Goal: Transaction & Acquisition: Obtain resource

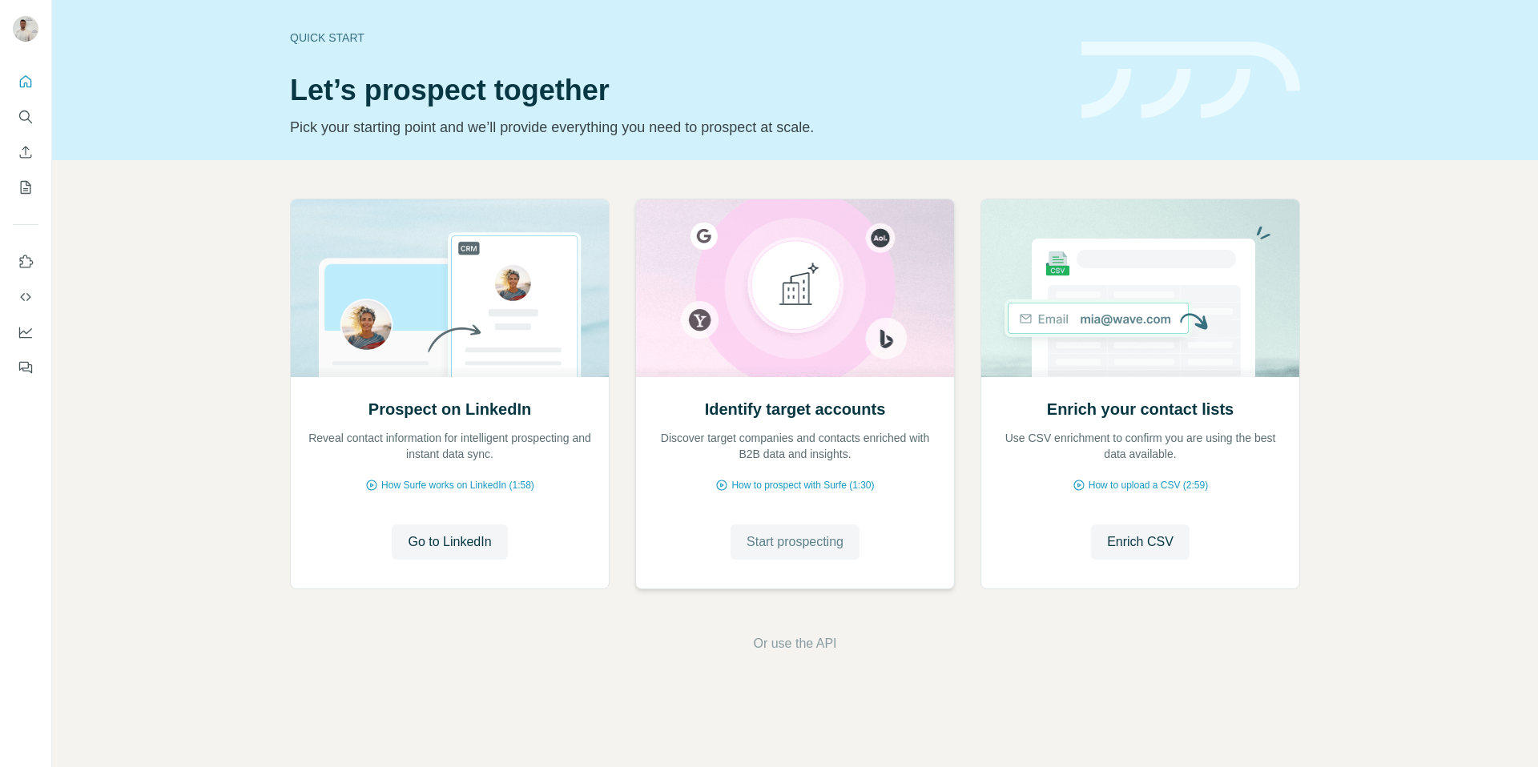
click at [813, 550] on span "Start prospecting" at bounding box center [795, 542] width 97 height 19
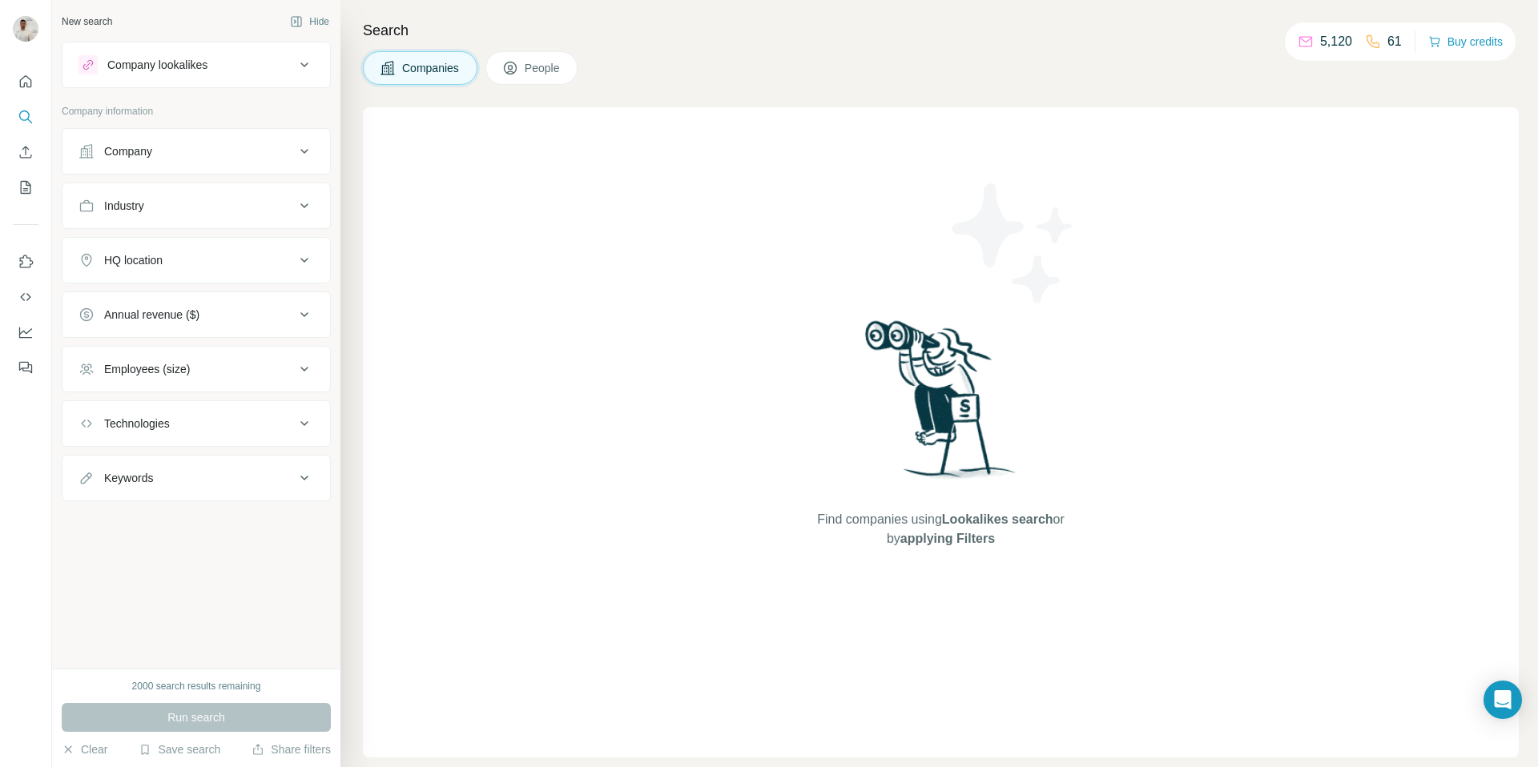
click at [215, 139] on button "Company" at bounding box center [196, 151] width 268 height 38
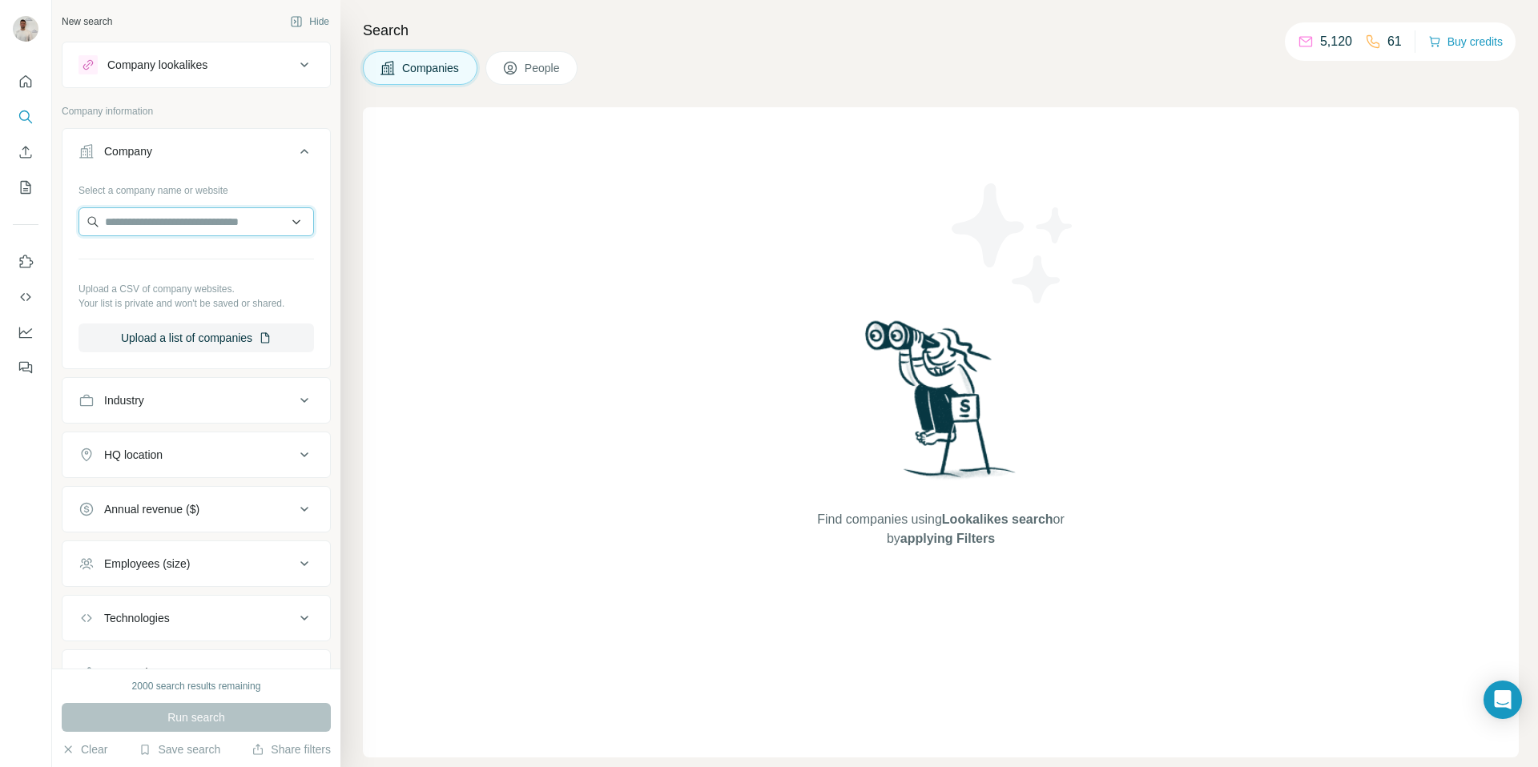
click at [213, 219] on input "text" at bounding box center [195, 221] width 235 height 29
paste input "**********"
type input "**********"
click at [211, 254] on div "Loading..." at bounding box center [196, 260] width 227 height 32
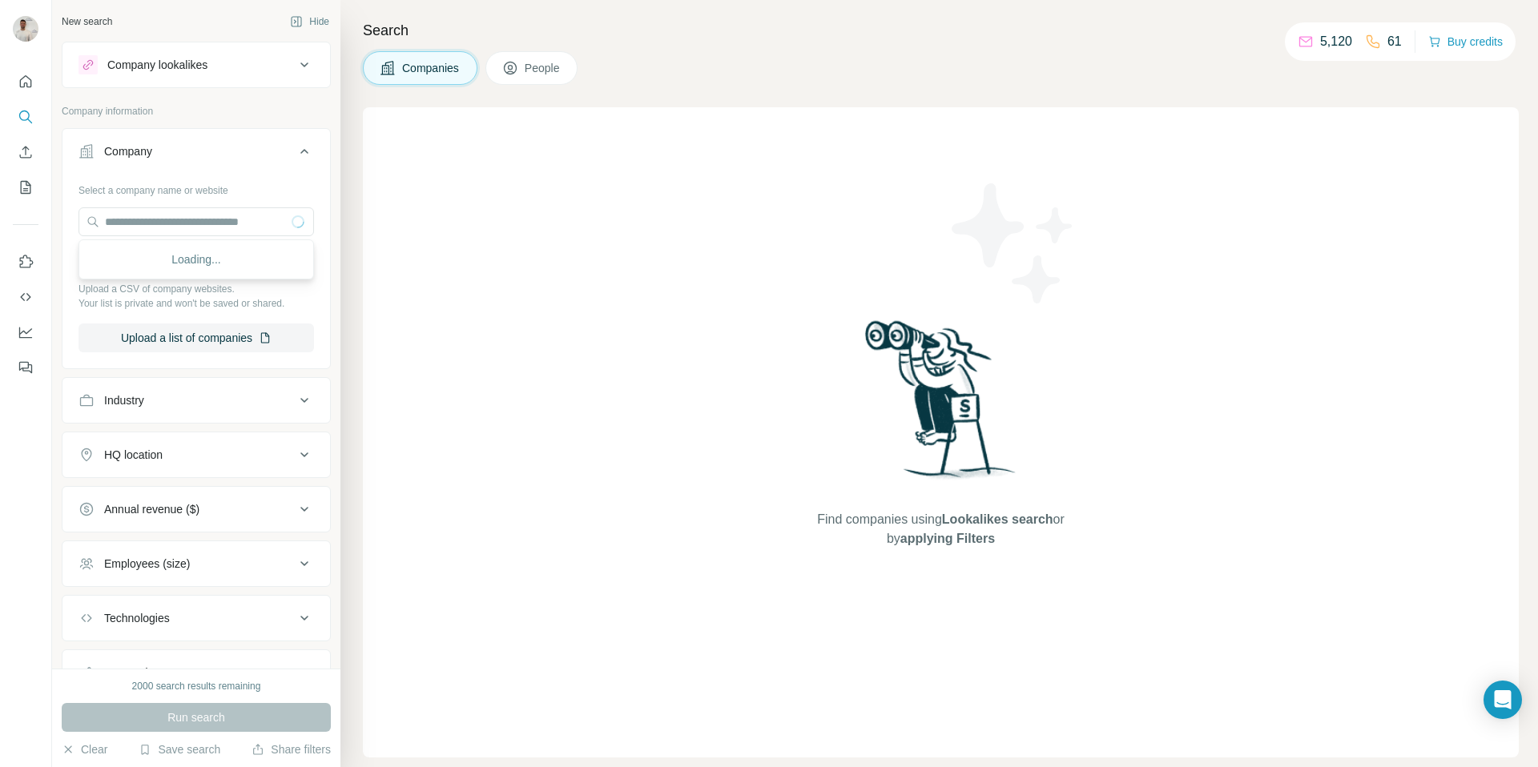
scroll to position [0, 0]
click at [215, 230] on input "text" at bounding box center [195, 221] width 235 height 29
paste input "**********"
type input "**********"
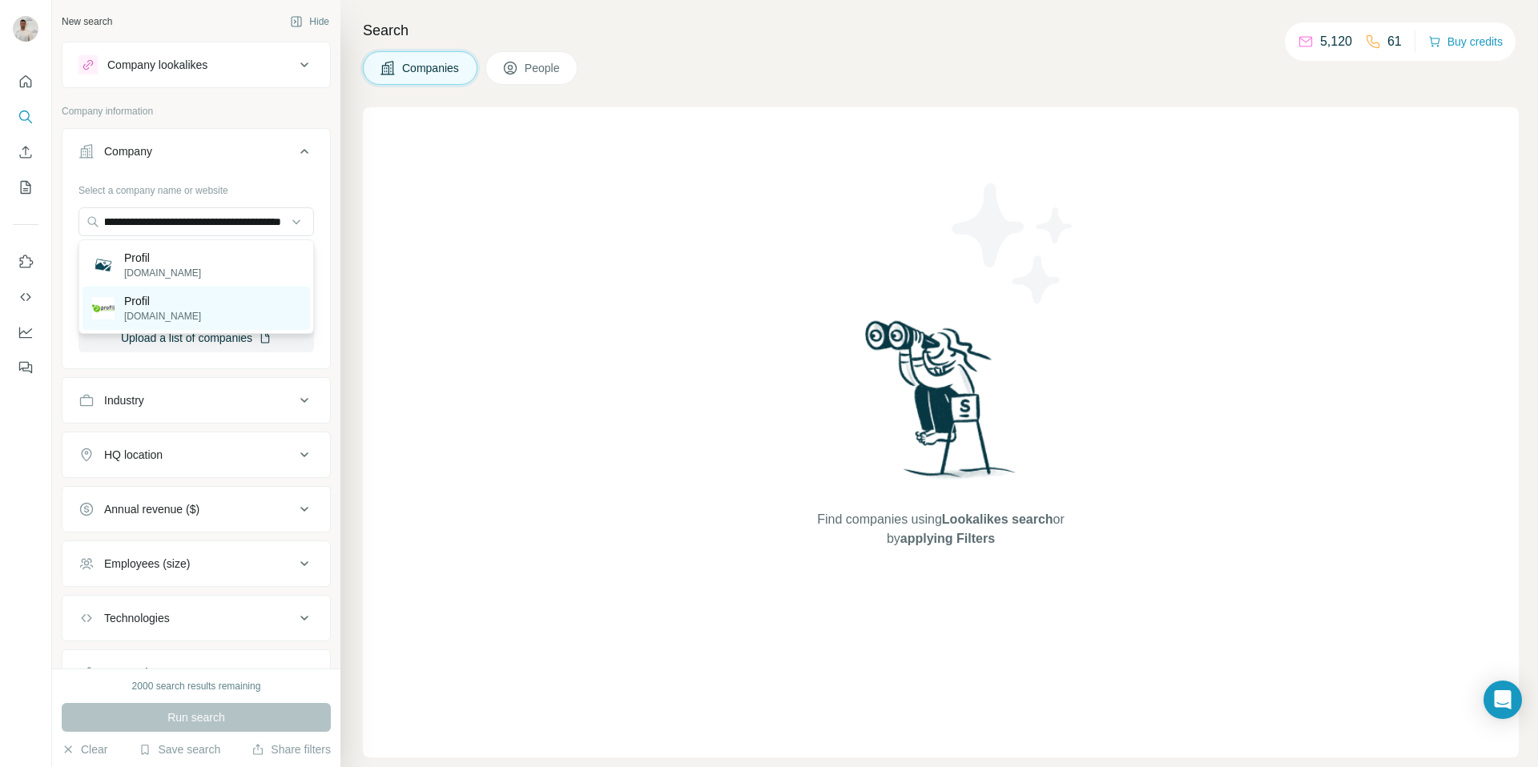
click at [201, 312] on div "Profil profil.com" at bounding box center [196, 308] width 227 height 43
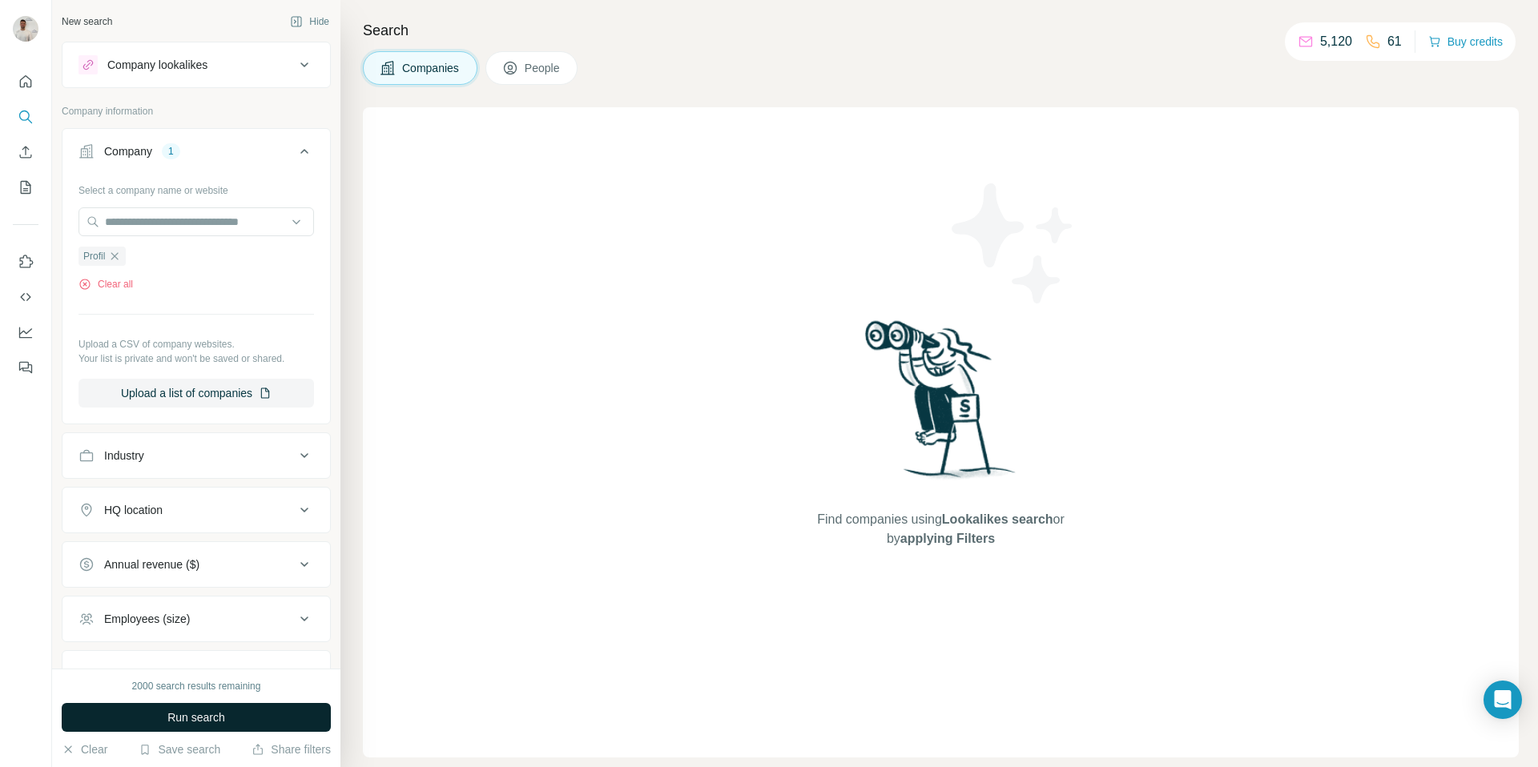
click at [276, 714] on button "Run search" at bounding box center [196, 717] width 269 height 29
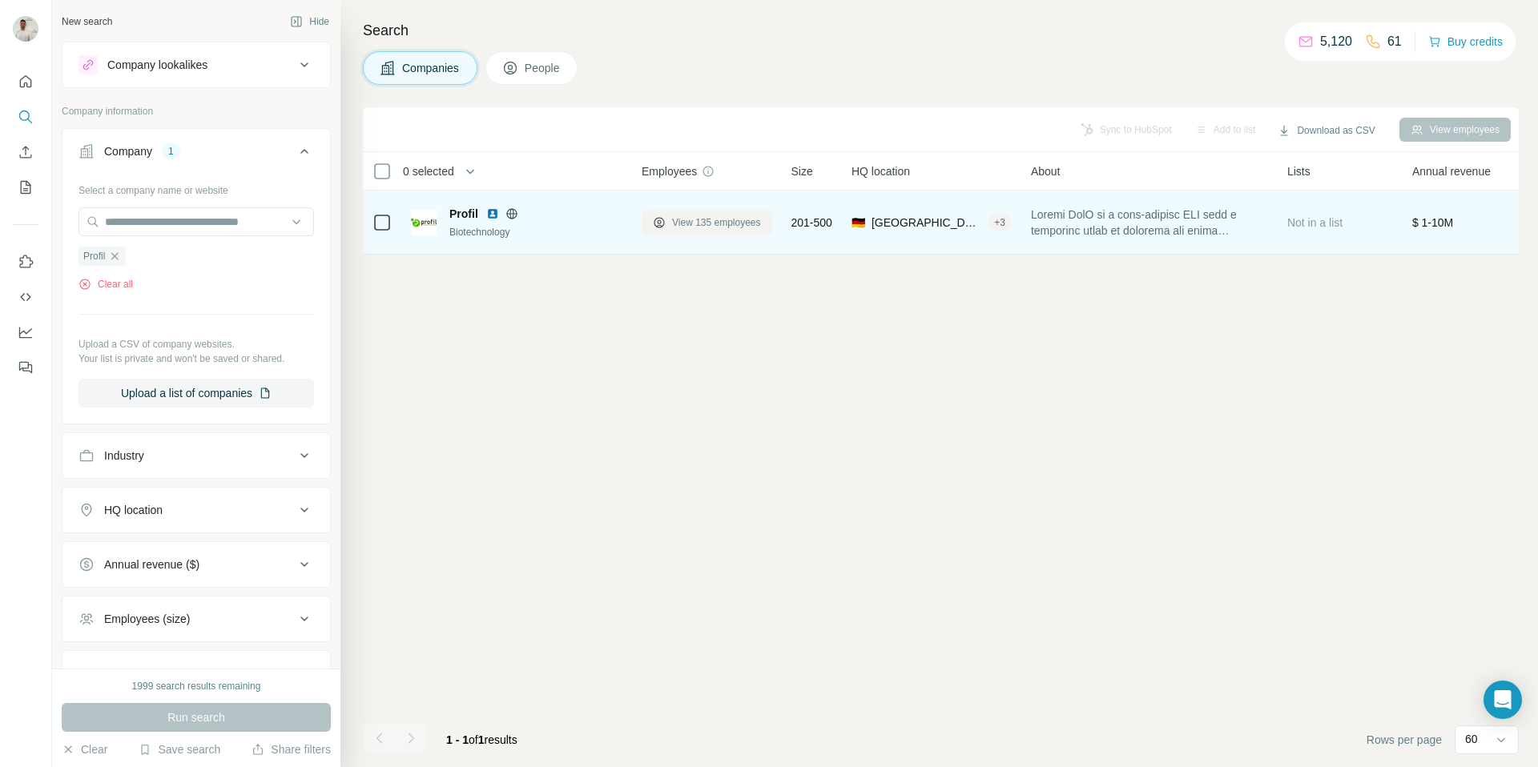
click at [749, 231] on button "View 135 employees" at bounding box center [707, 223] width 131 height 24
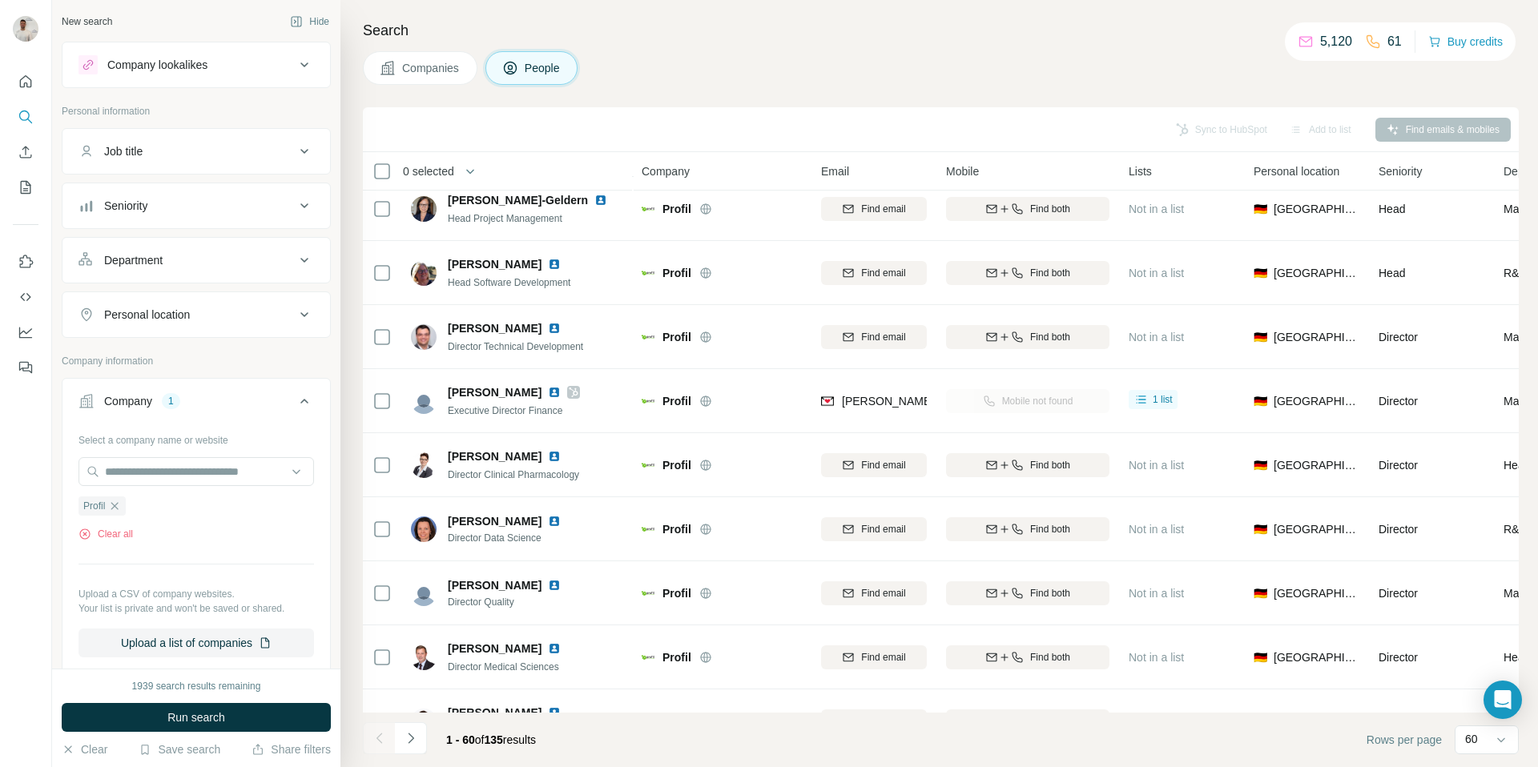
scroll to position [404, 0]
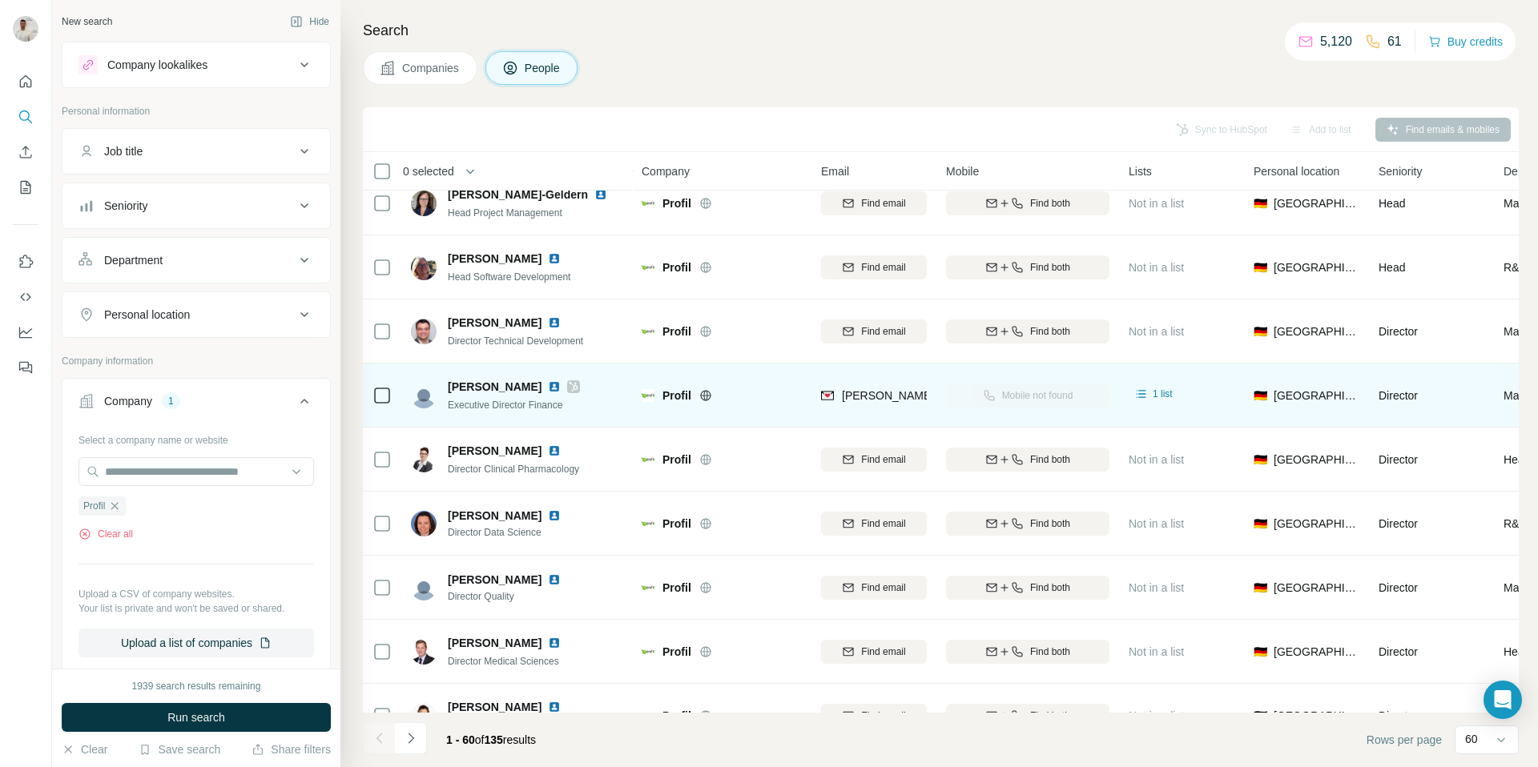
click at [548, 392] on img at bounding box center [554, 386] width 13 height 13
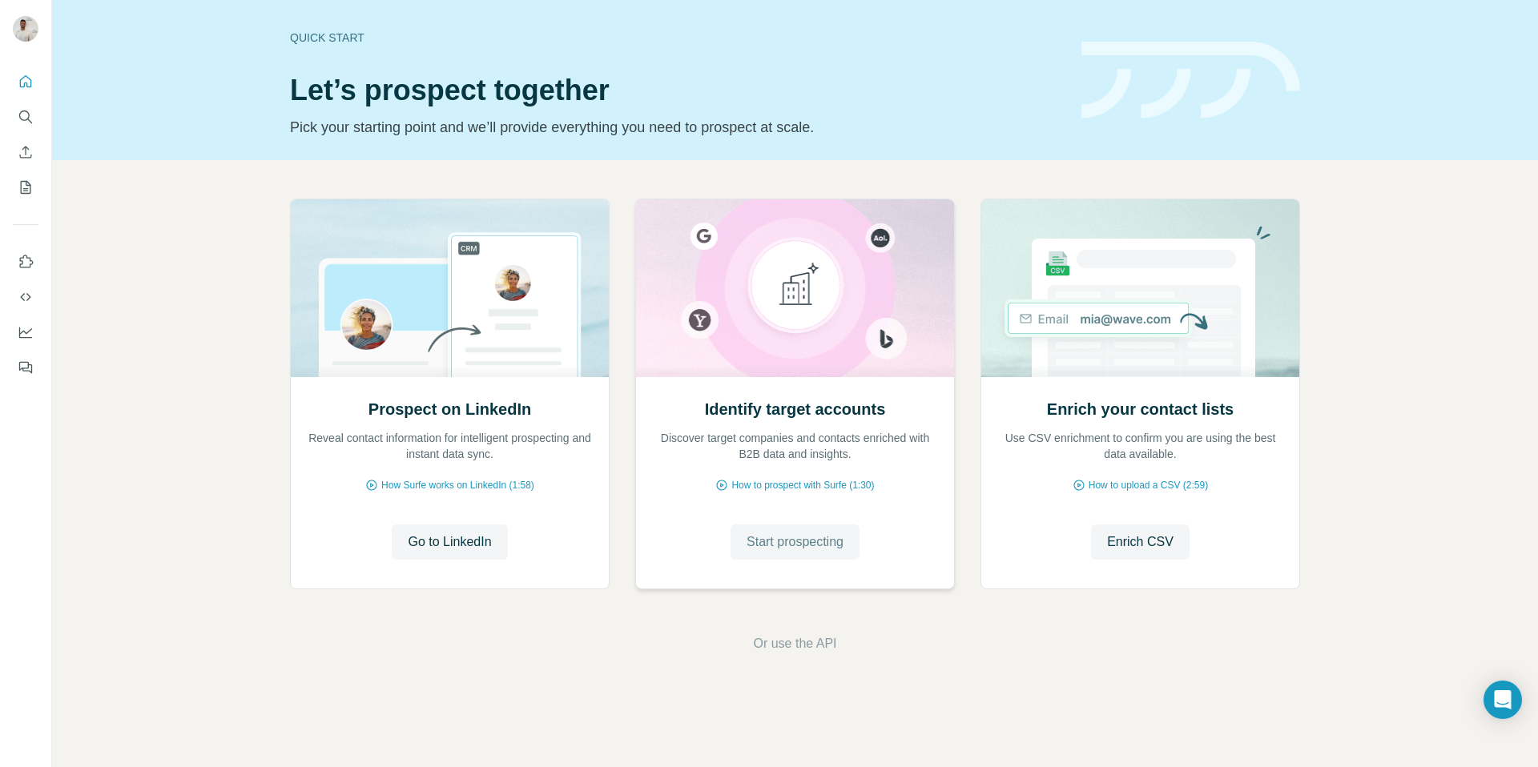
click at [832, 531] on button "Start prospecting" at bounding box center [795, 542] width 129 height 35
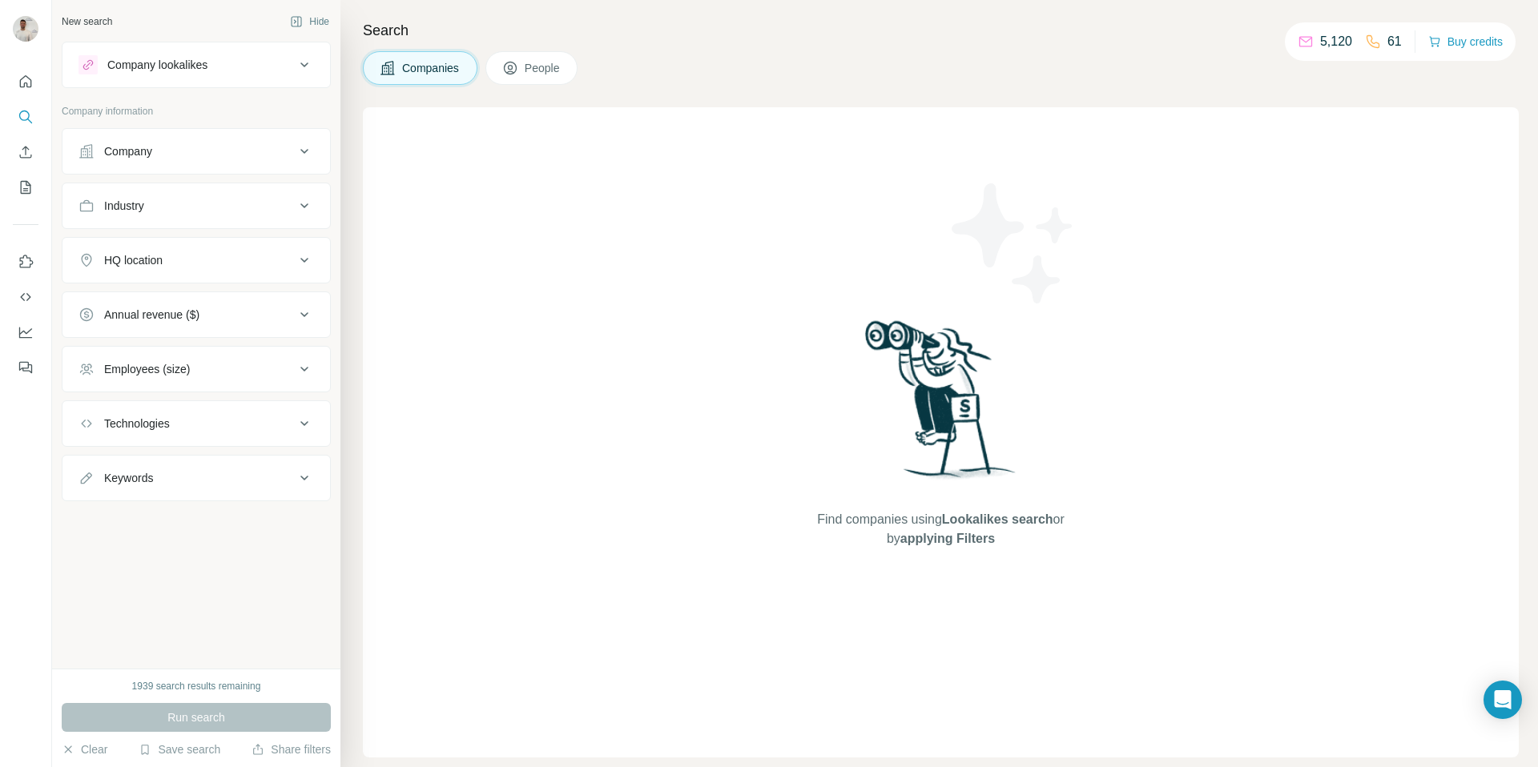
click at [236, 130] on div "Company" at bounding box center [196, 151] width 269 height 46
click at [236, 164] on button "Company" at bounding box center [196, 151] width 268 height 38
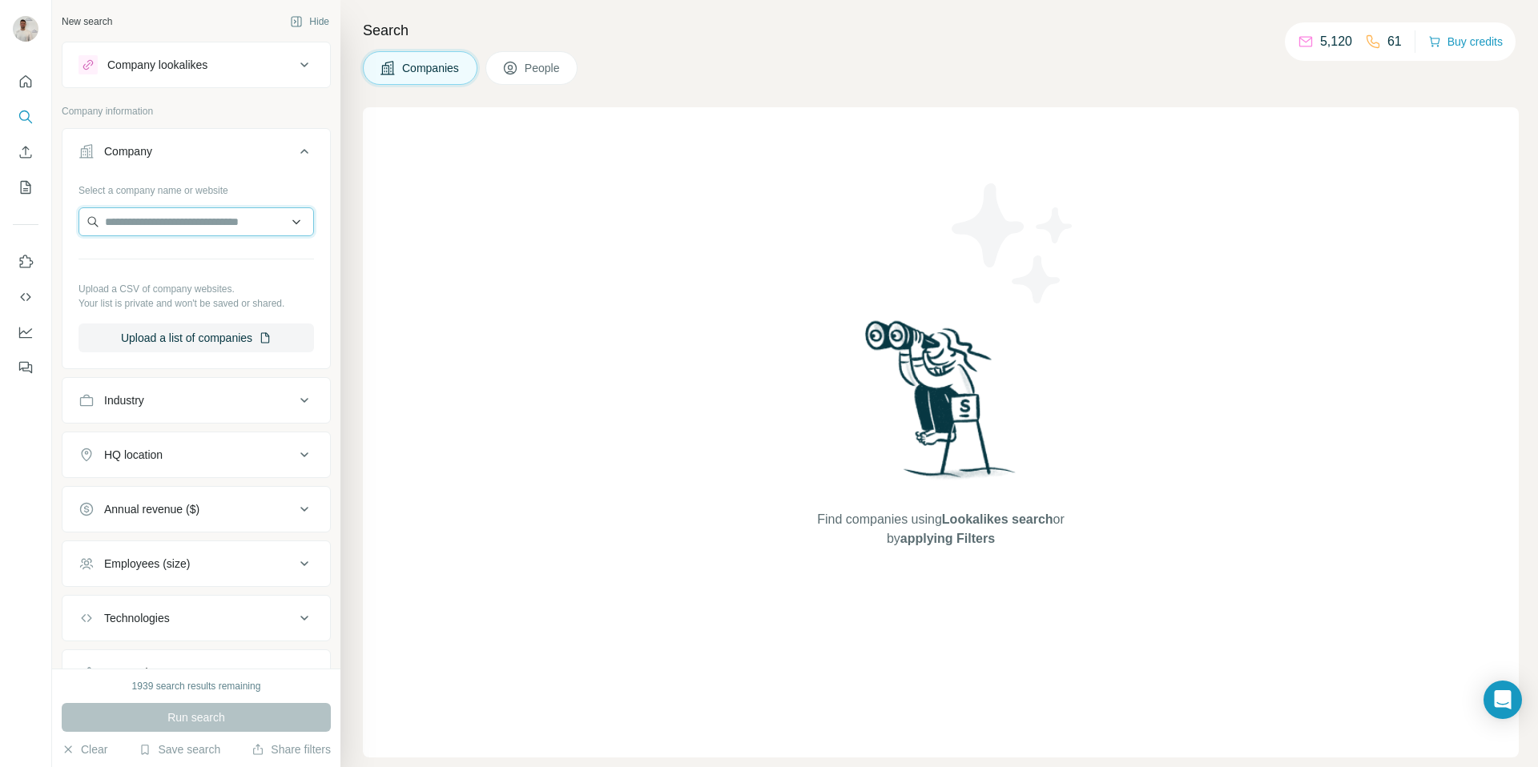
click at [223, 219] on input "text" at bounding box center [195, 221] width 235 height 29
paste input "**********"
type input "**********"
click at [223, 261] on div "Type to search" at bounding box center [196, 260] width 227 height 32
click at [228, 232] on input "text" at bounding box center [195, 221] width 235 height 29
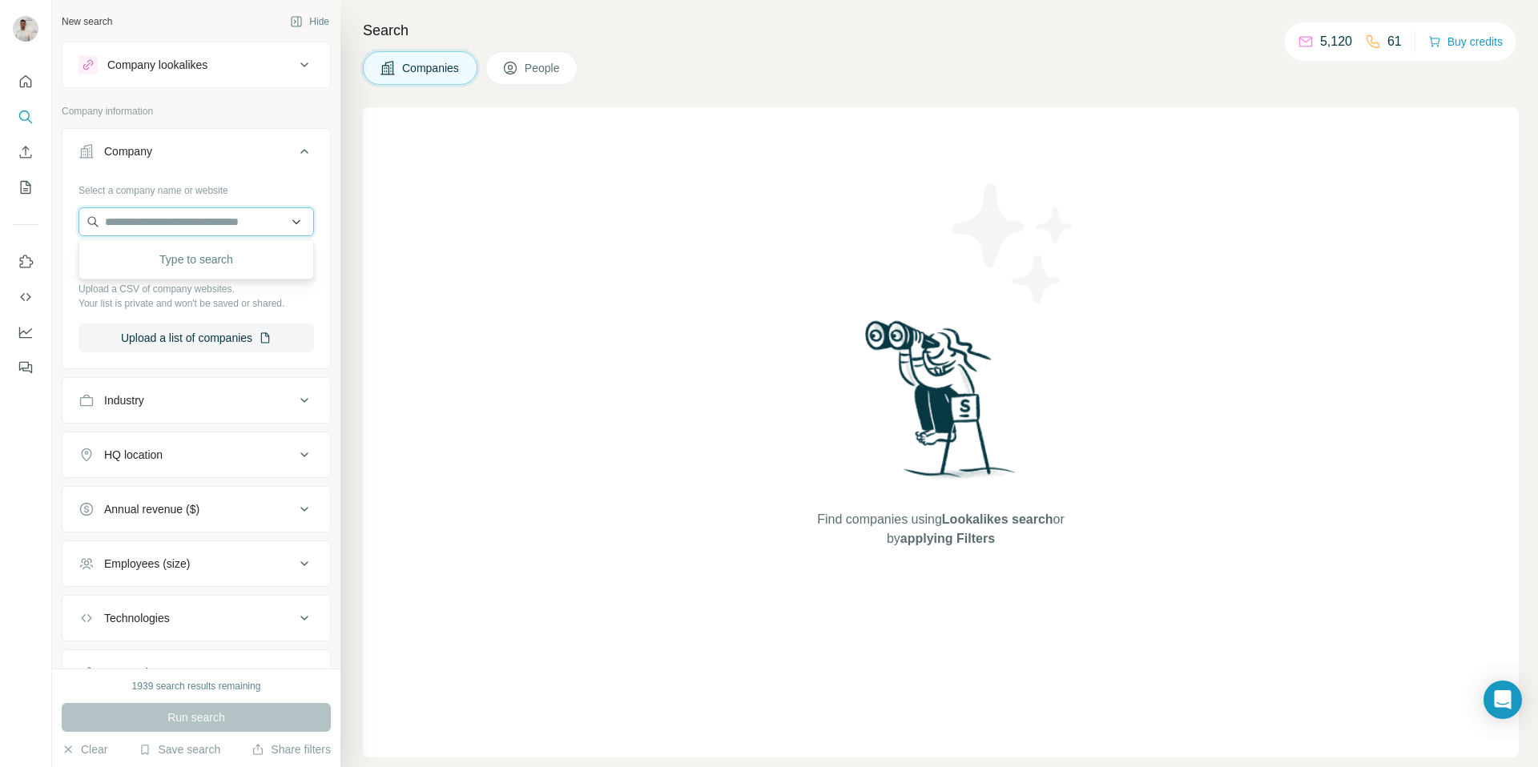
paste input "**********"
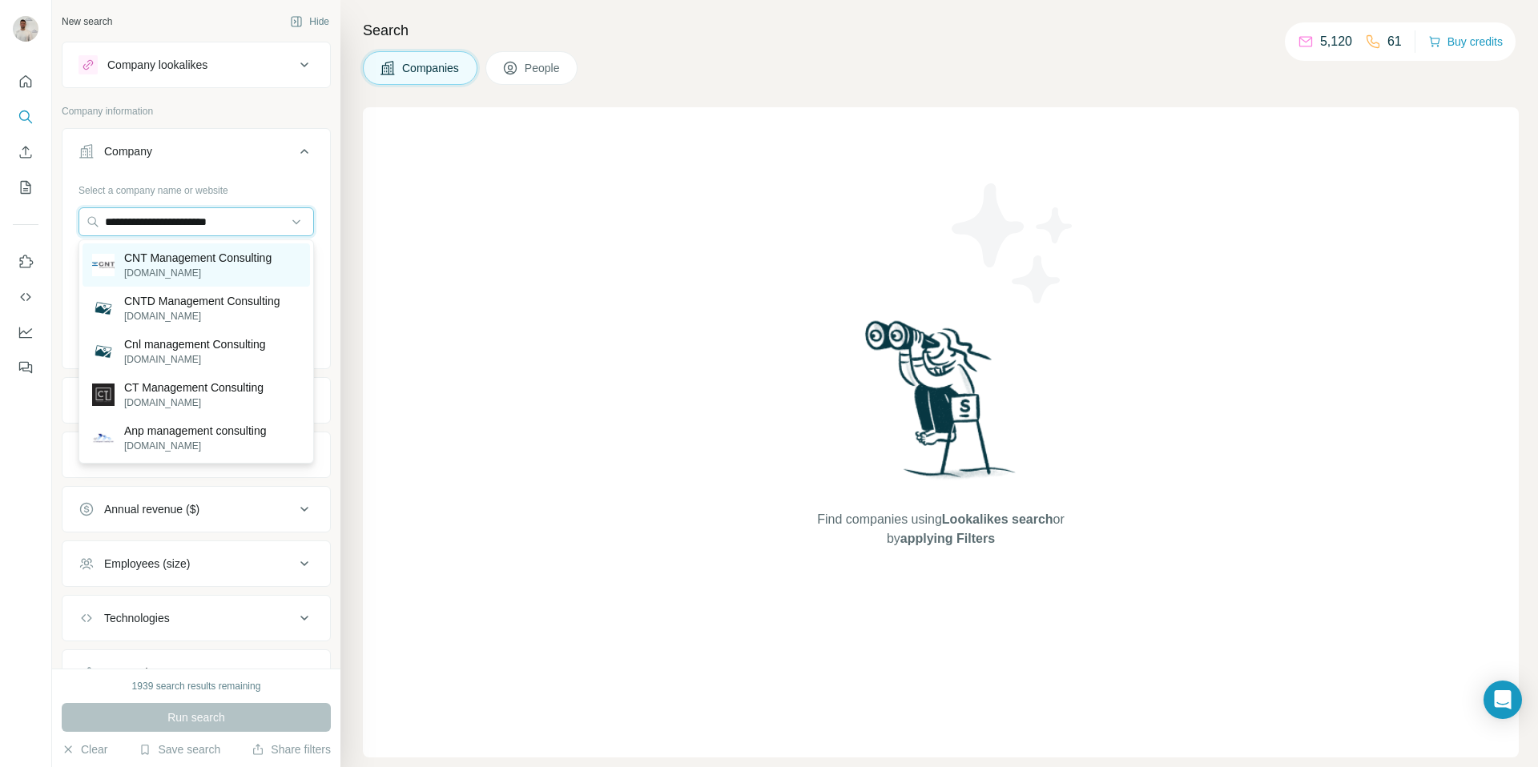
type input "**********"
click at [202, 276] on p "[DOMAIN_NAME]" at bounding box center [197, 273] width 147 height 14
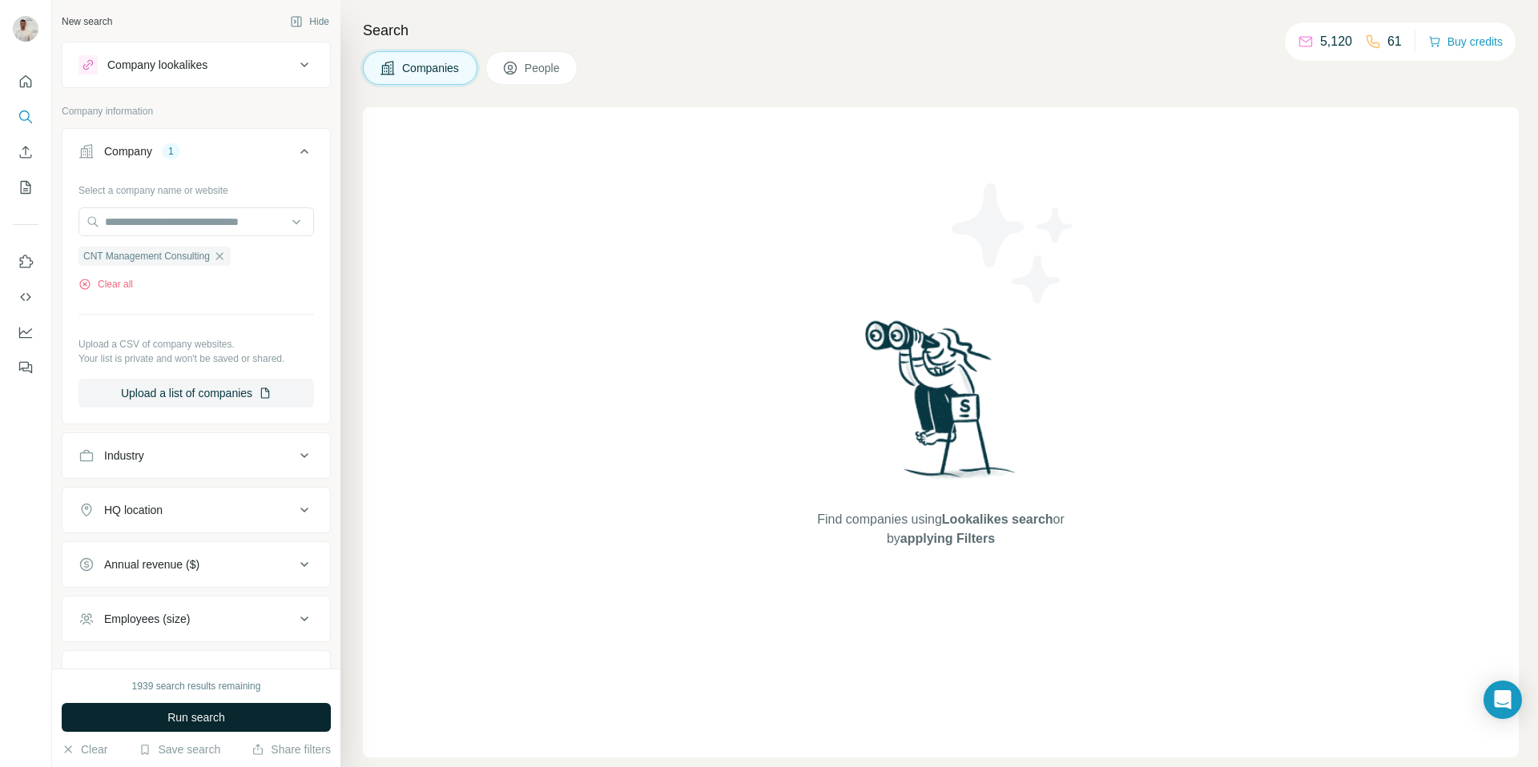
click at [288, 727] on button "Run search" at bounding box center [196, 717] width 269 height 29
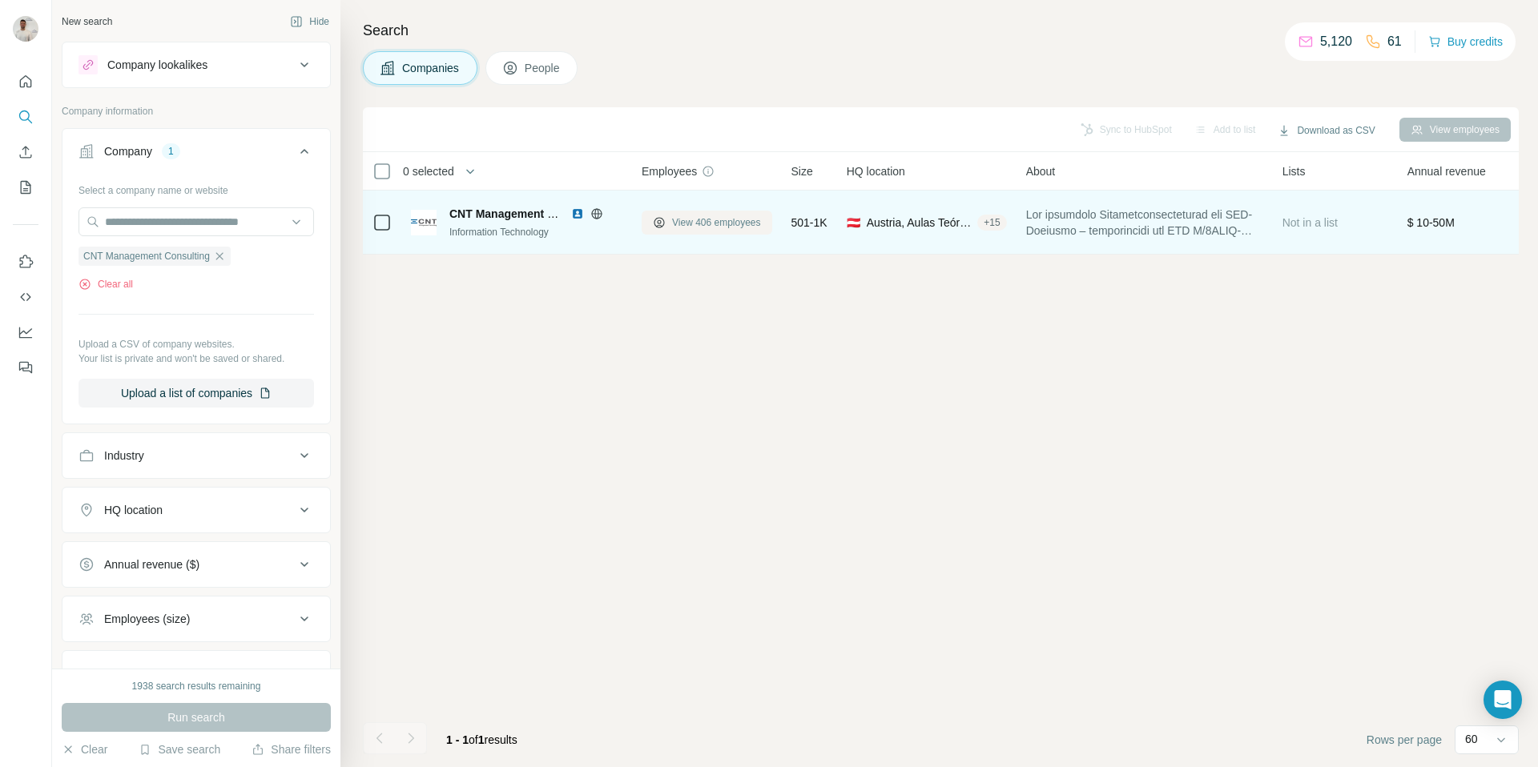
click at [670, 227] on button "View 406 employees" at bounding box center [707, 223] width 131 height 24
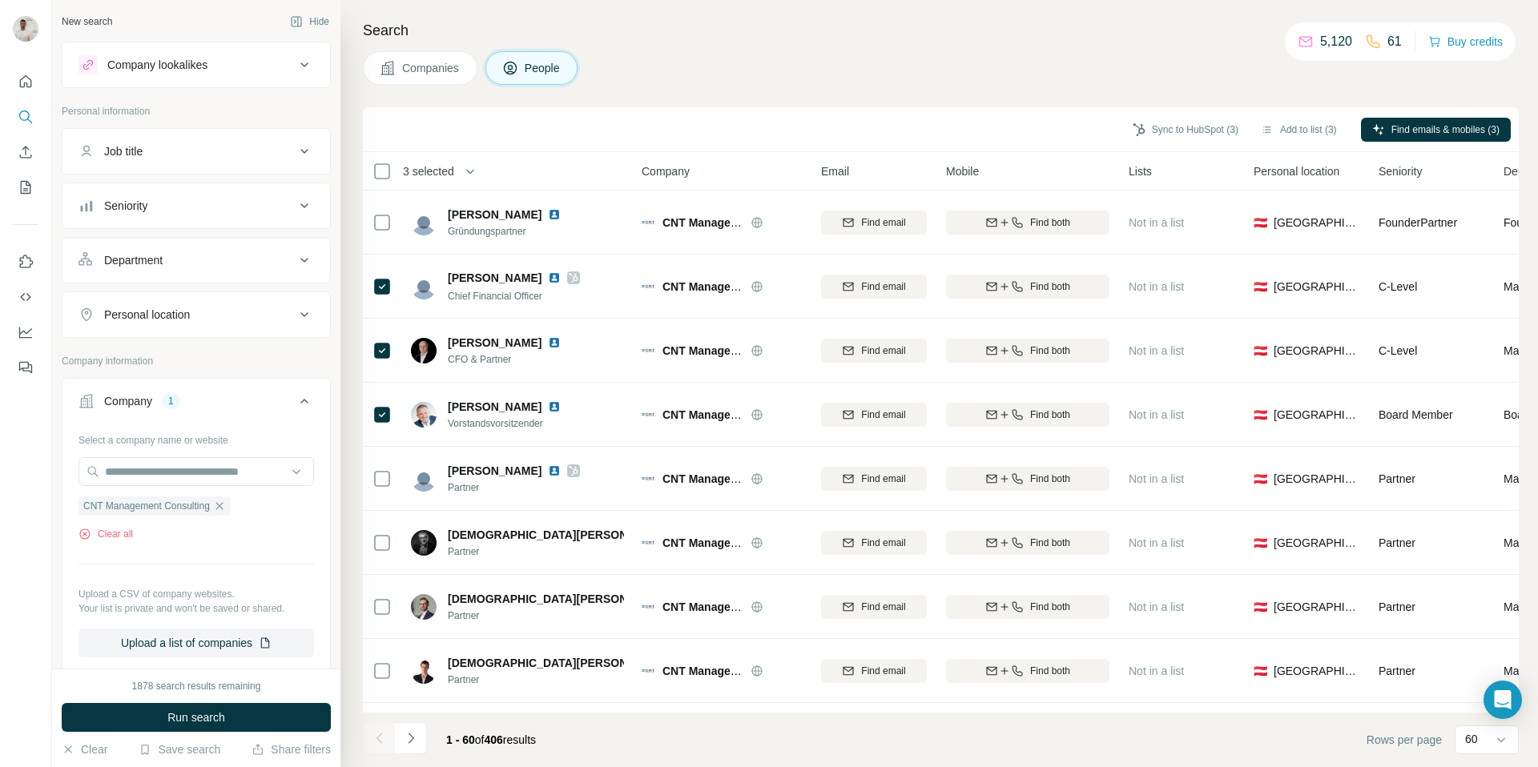
click at [255, 263] on div "Department" at bounding box center [186, 260] width 216 height 16
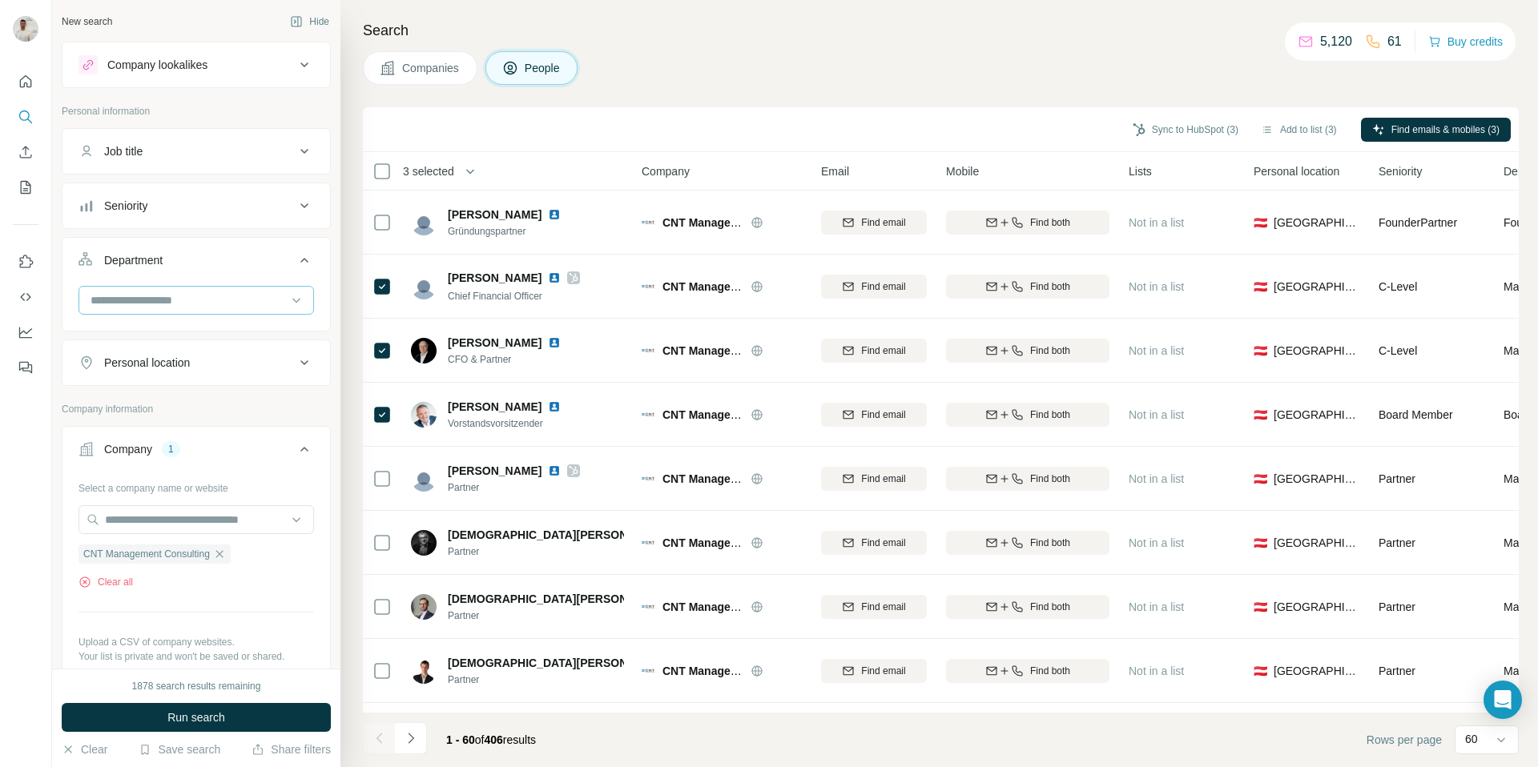
click at [238, 300] on input at bounding box center [188, 301] width 198 height 18
click at [212, 334] on p "Accounting and Finance" at bounding box center [152, 336] width 120 height 16
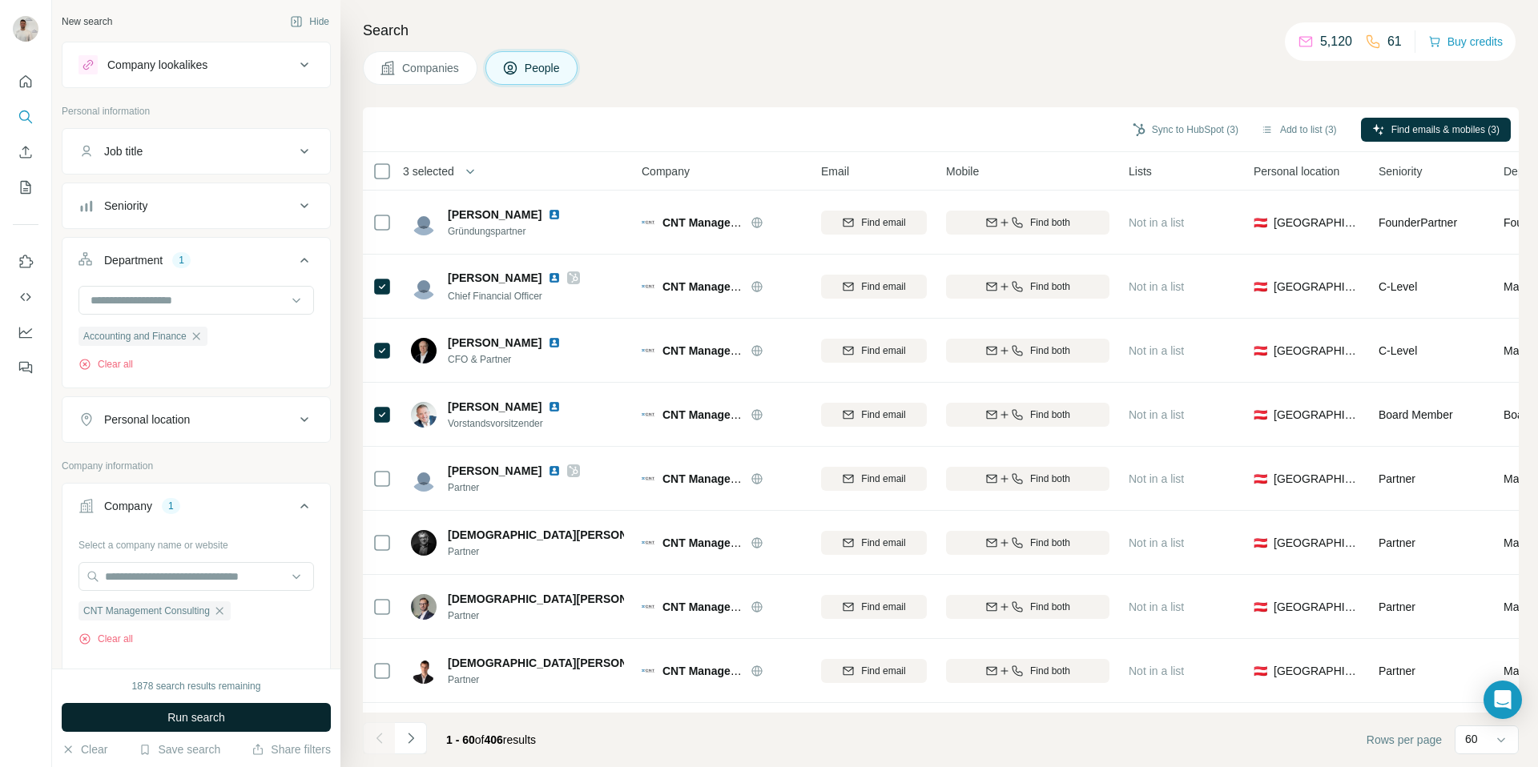
click at [264, 709] on button "Run search" at bounding box center [196, 717] width 269 height 29
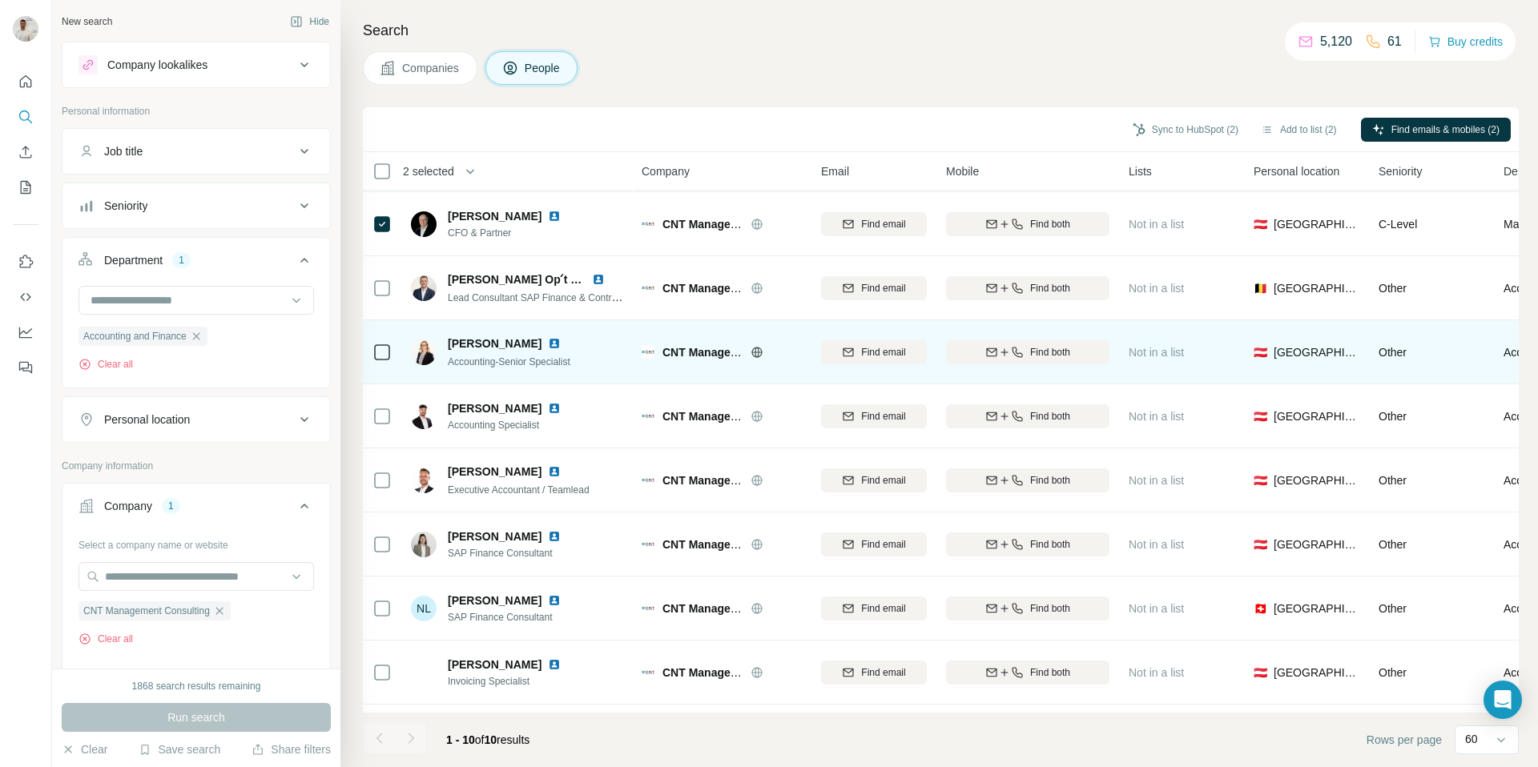
scroll to position [119, 0]
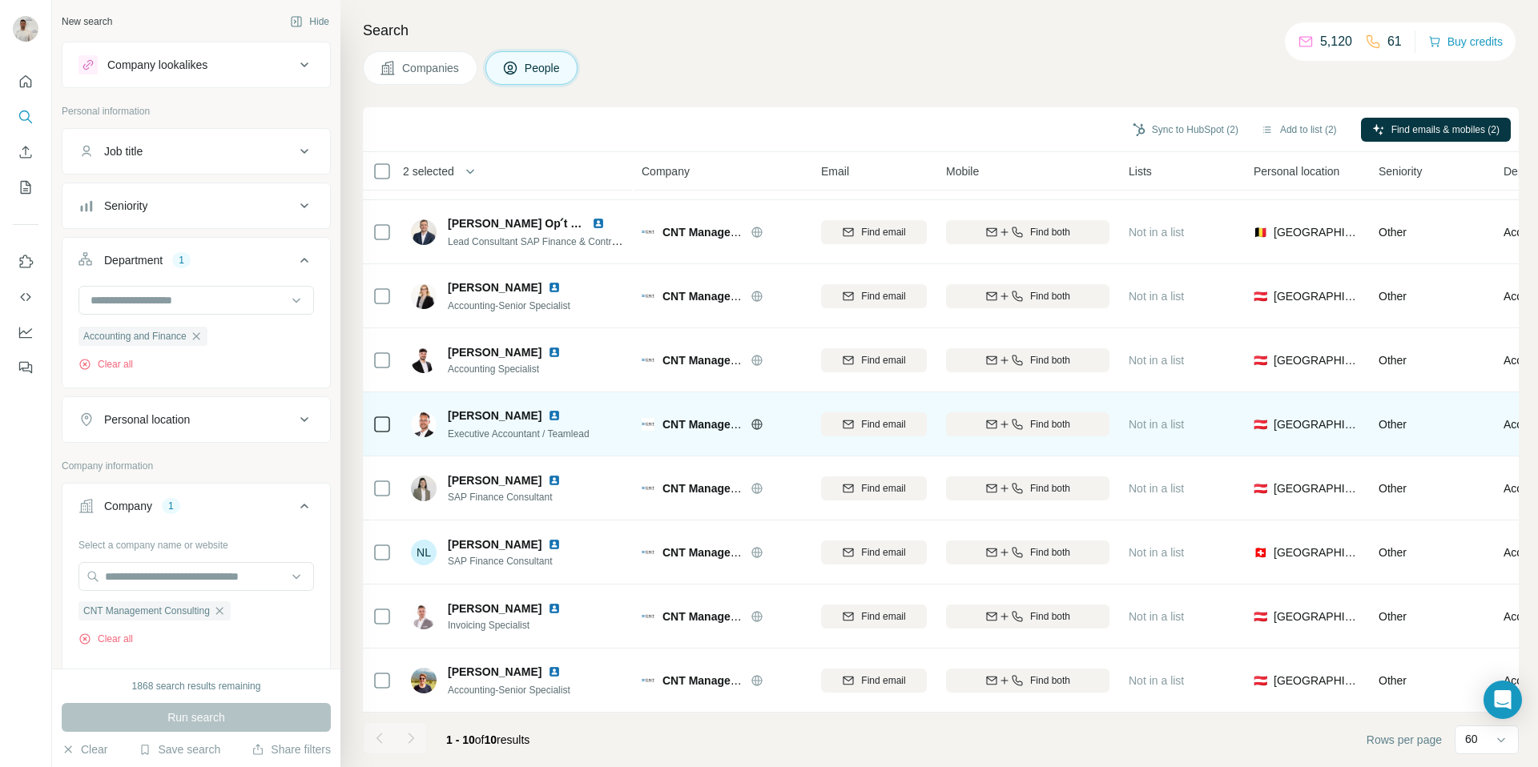
click at [553, 417] on img at bounding box center [554, 415] width 13 height 13
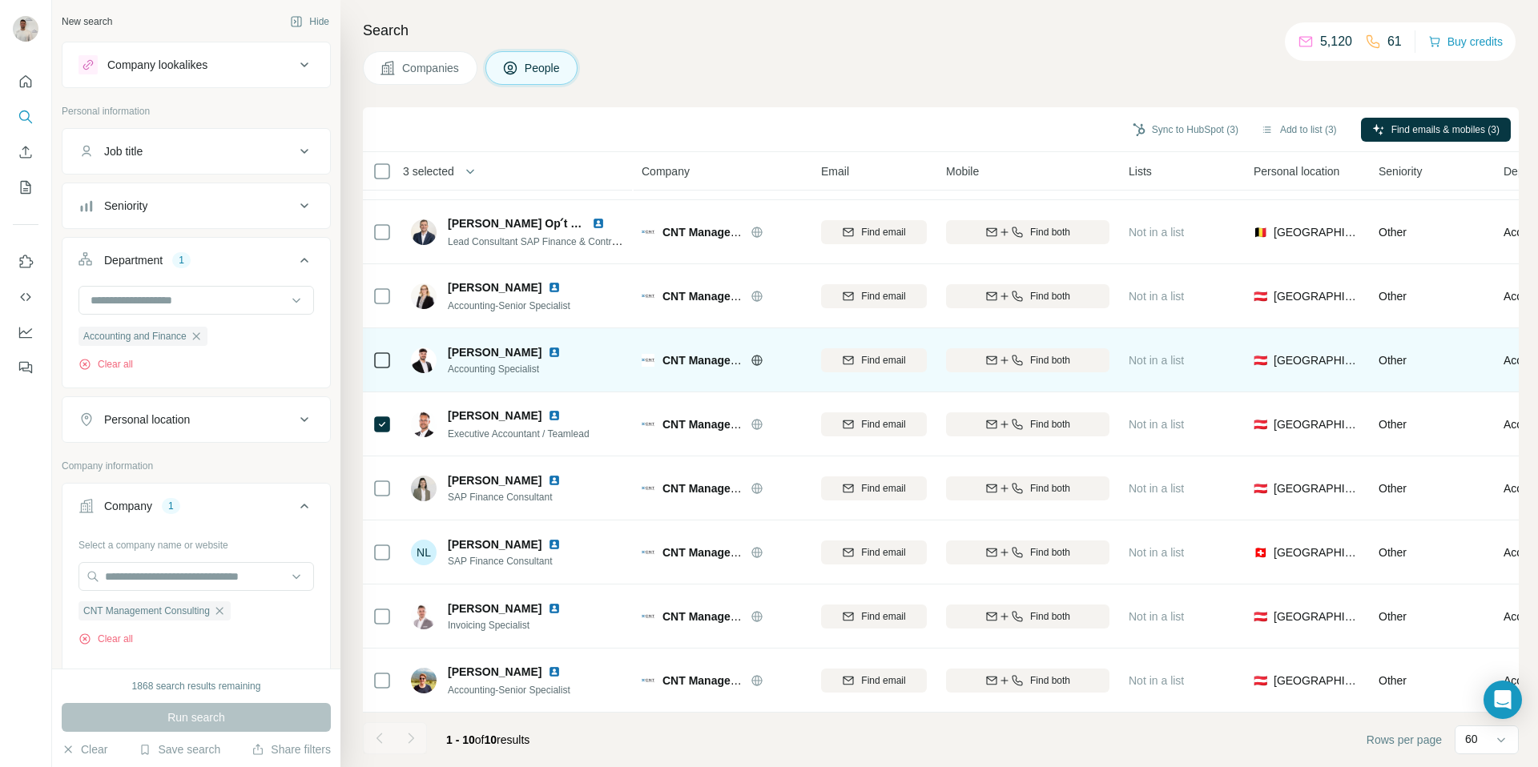
scroll to position [0, 0]
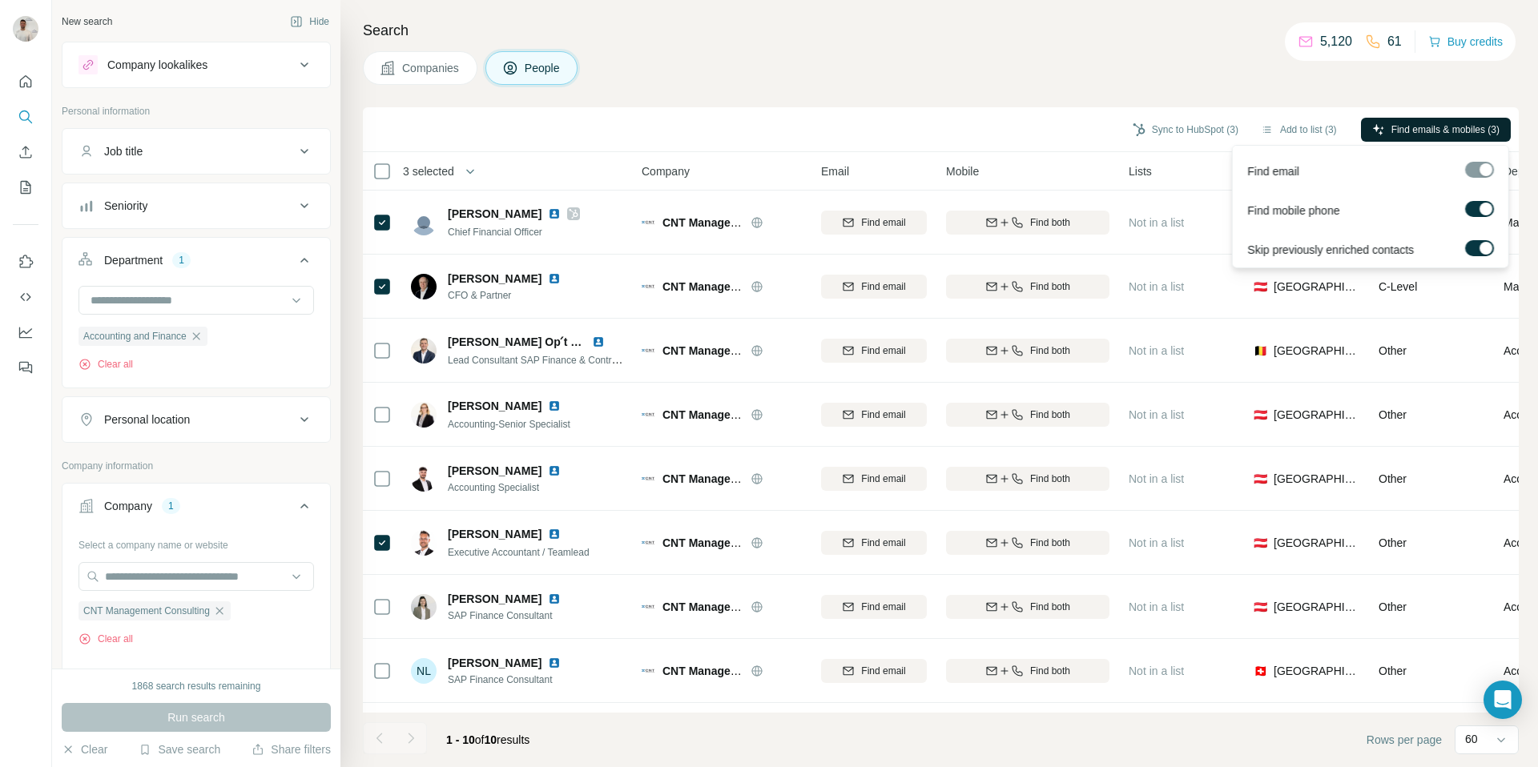
click at [1402, 131] on span "Find emails & mobiles (3)" at bounding box center [1445, 130] width 108 height 14
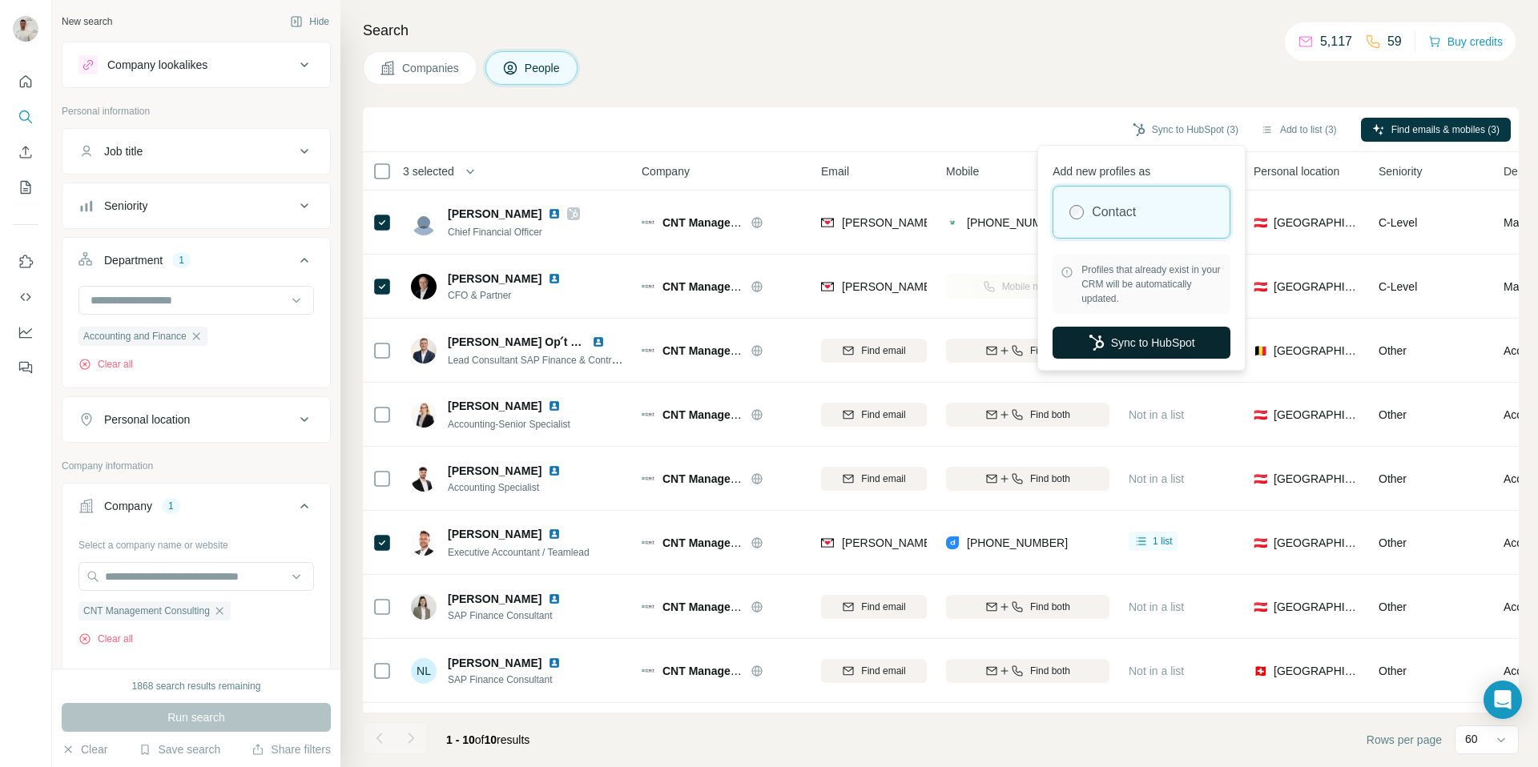
click at [1149, 347] on button "Sync to HubSpot" at bounding box center [1142, 343] width 178 height 32
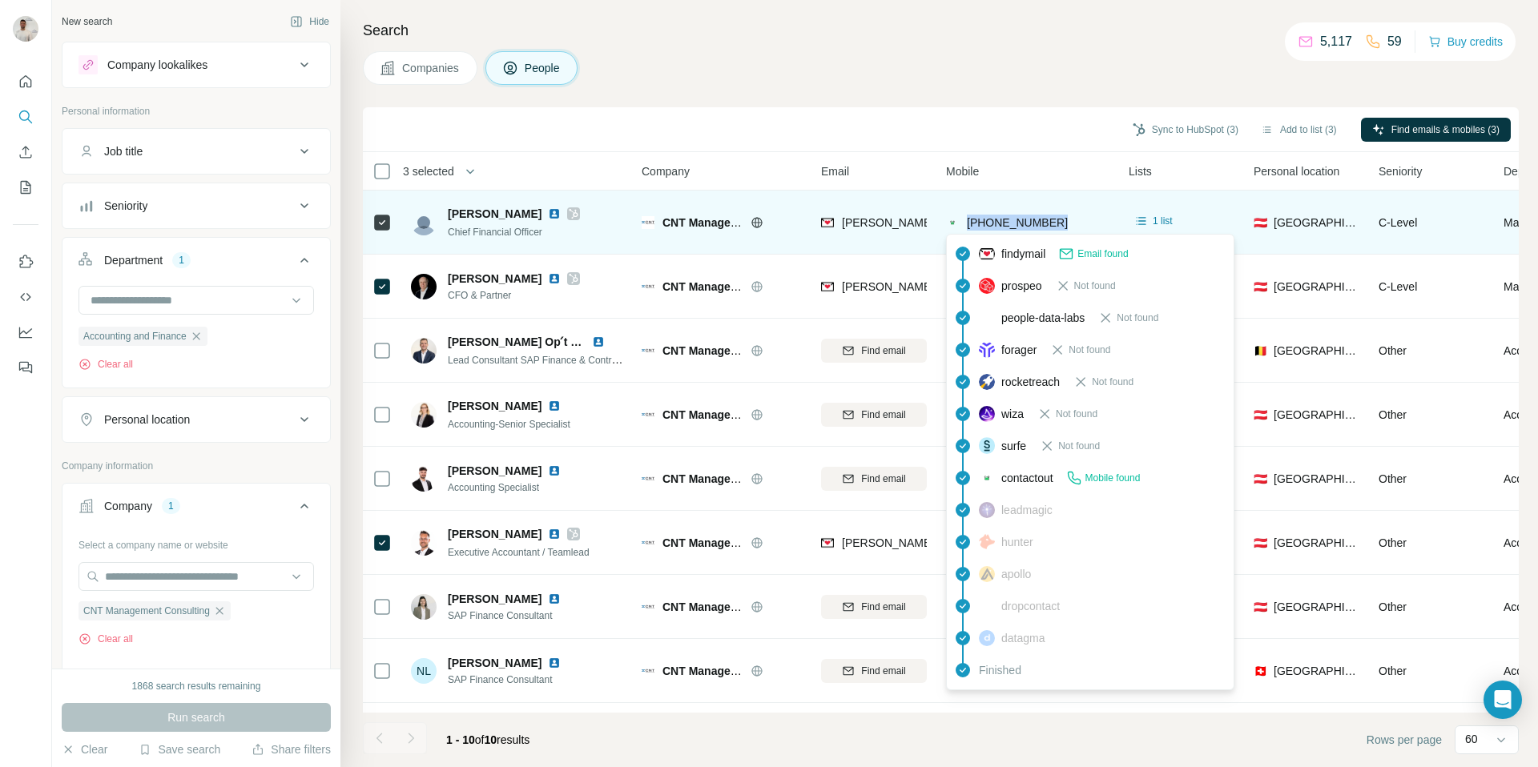
drag, startPoint x: 1071, startPoint y: 224, endPoint x: 968, endPoint y: 223, distance: 102.5
click at [968, 223] on div "[PHONE_NUMBER]" at bounding box center [1027, 222] width 163 height 44
copy span "[PHONE_NUMBER]"
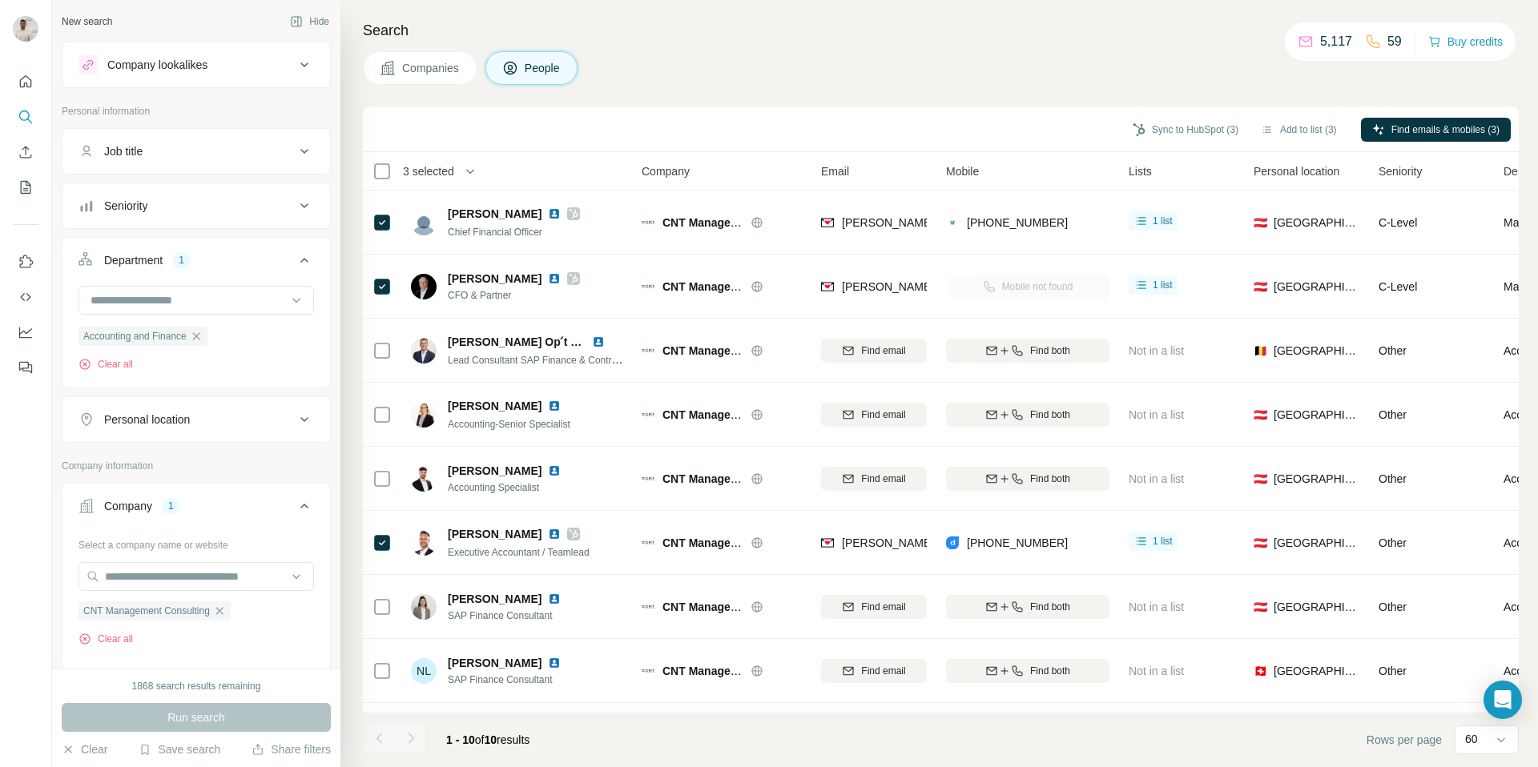
click at [1018, 51] on div "Companies People" at bounding box center [941, 68] width 1156 height 34
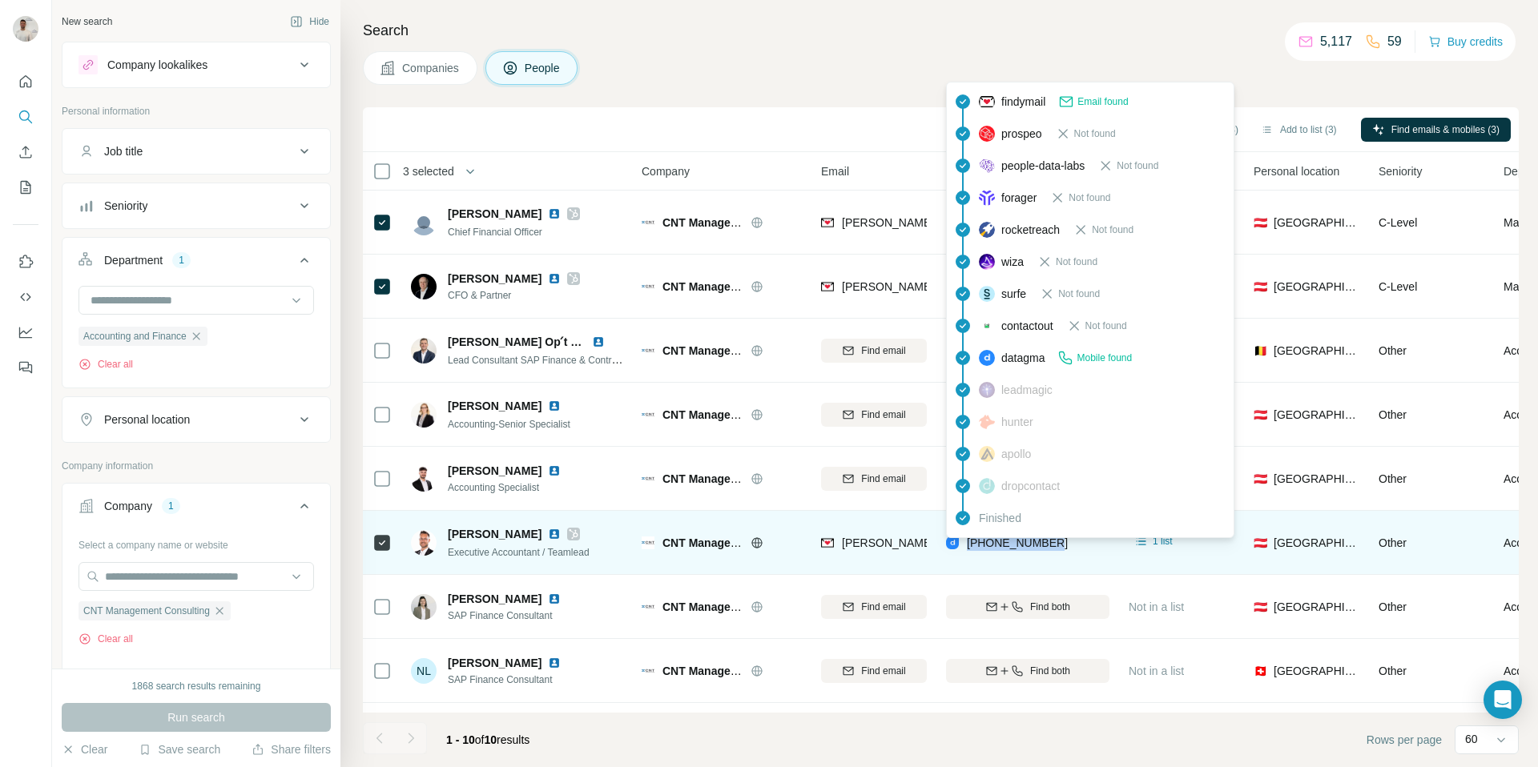
drag, startPoint x: 1072, startPoint y: 545, endPoint x: 970, endPoint y: 548, distance: 101.8
click at [970, 548] on div "[PHONE_NUMBER]" at bounding box center [1027, 543] width 163 height 44
copy span "[PHONE_NUMBER]"
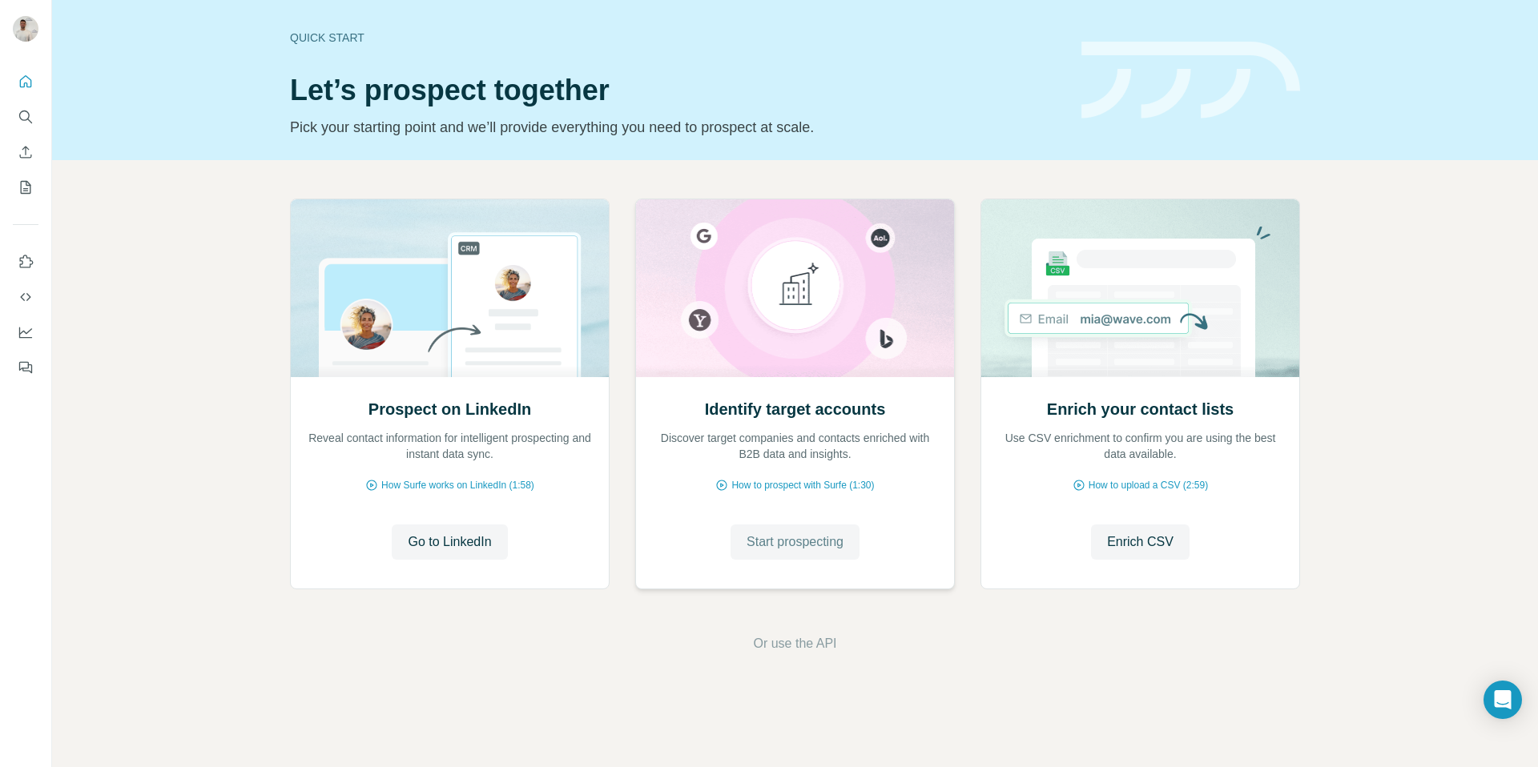
click at [790, 533] on span "Start prospecting" at bounding box center [795, 542] width 97 height 19
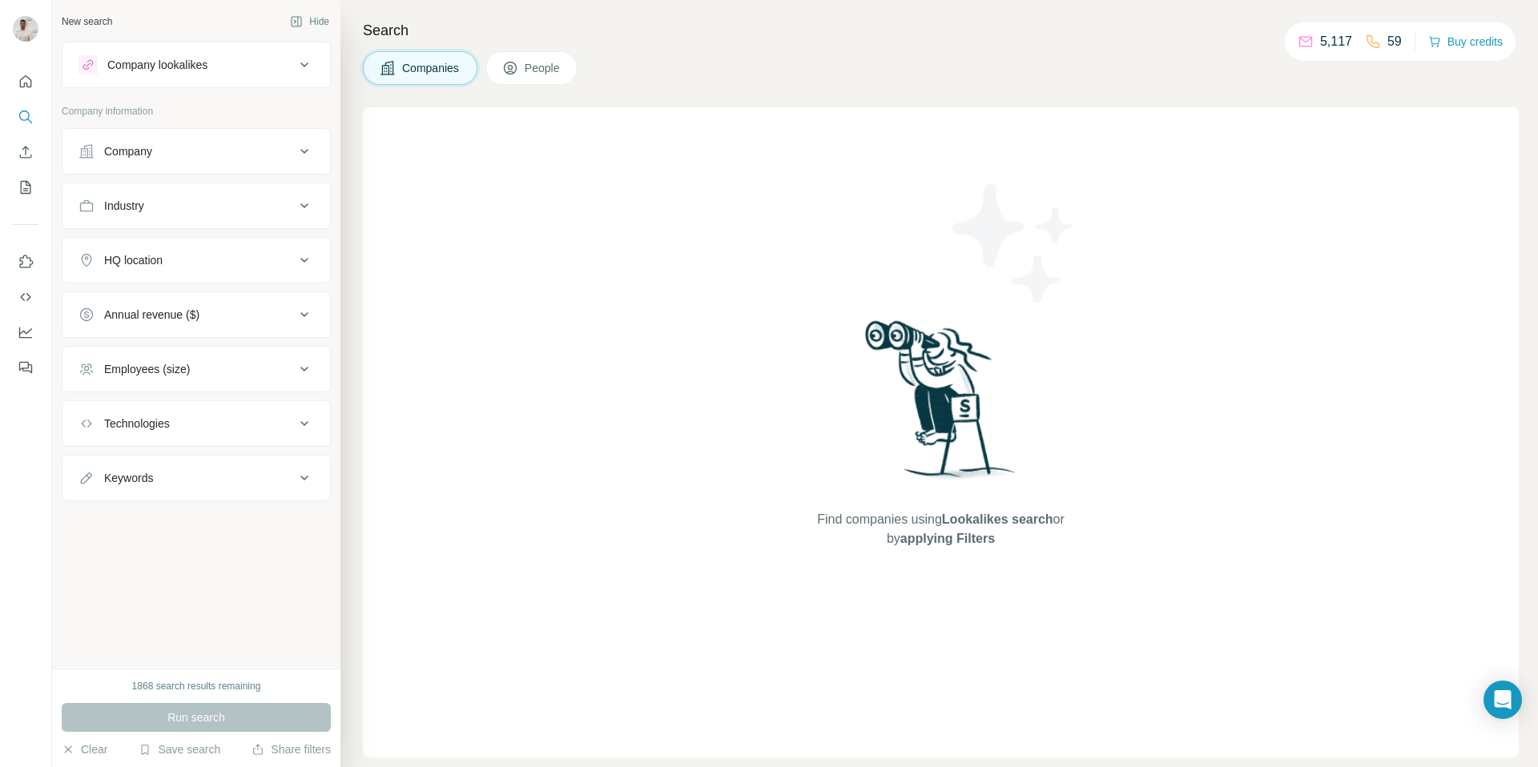
click at [188, 155] on div "Company" at bounding box center [186, 151] width 216 height 16
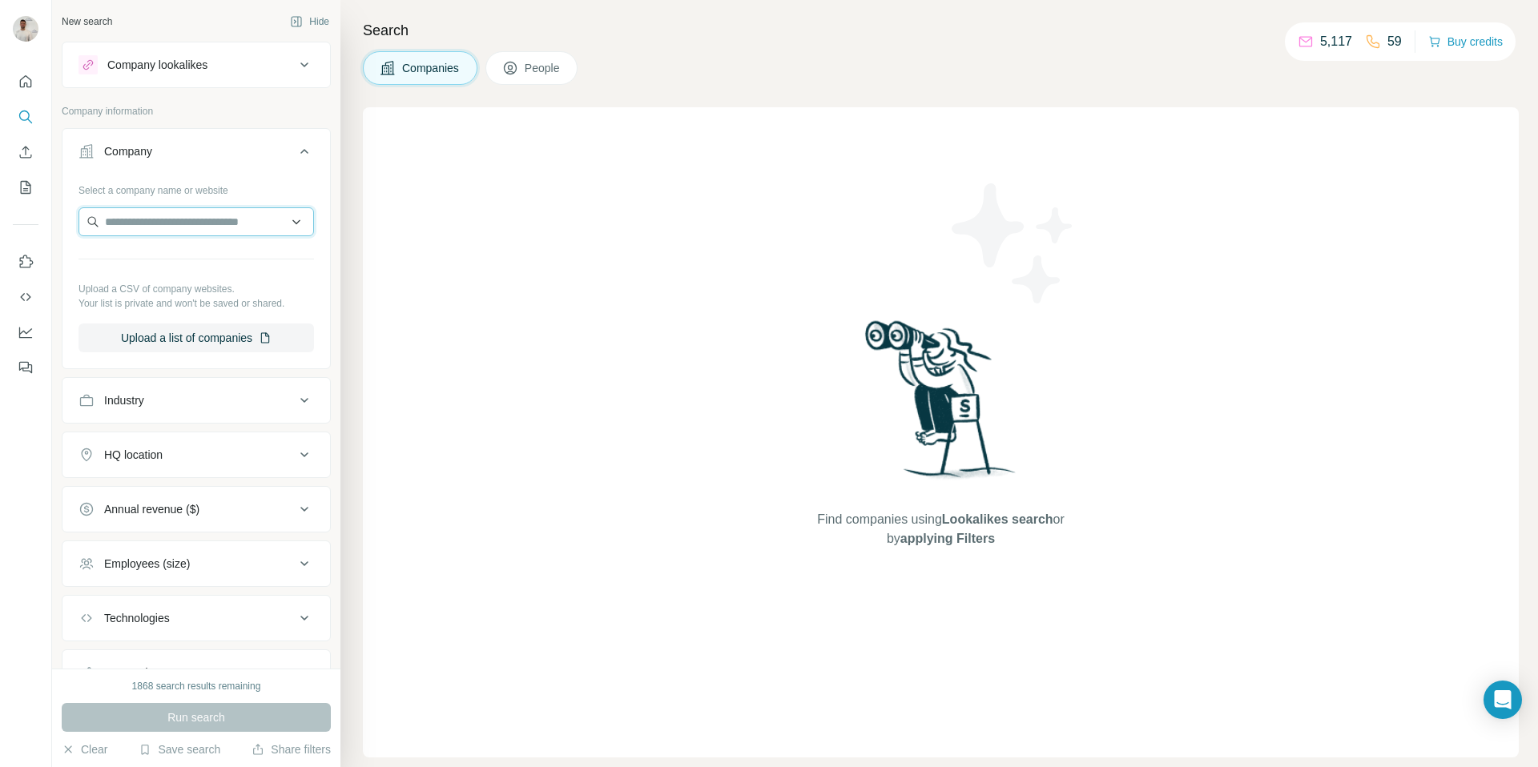
click at [169, 219] on input "text" at bounding box center [195, 221] width 235 height 29
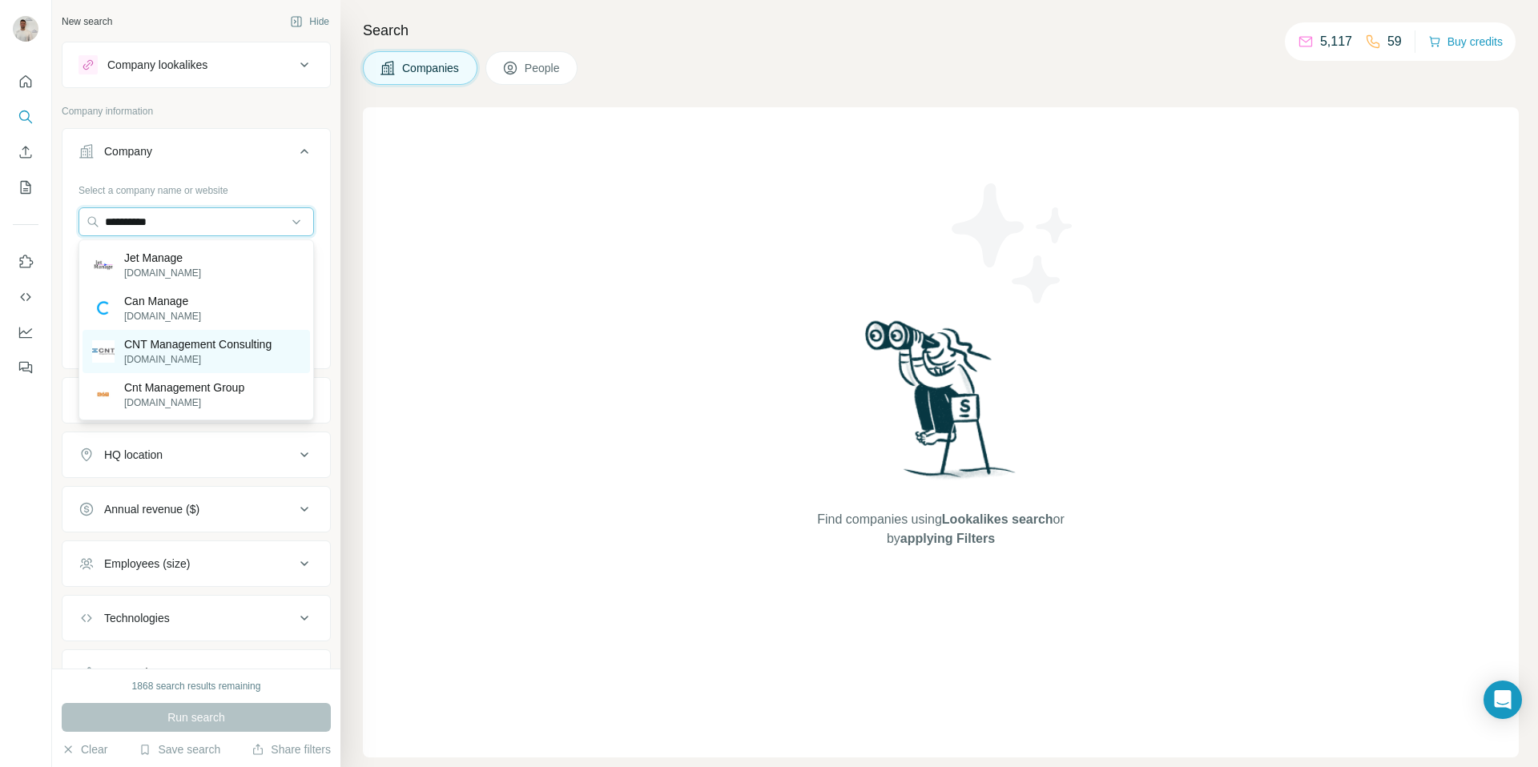
type input "**********"
click at [163, 351] on p "CNT Management Consulting" at bounding box center [197, 344] width 147 height 16
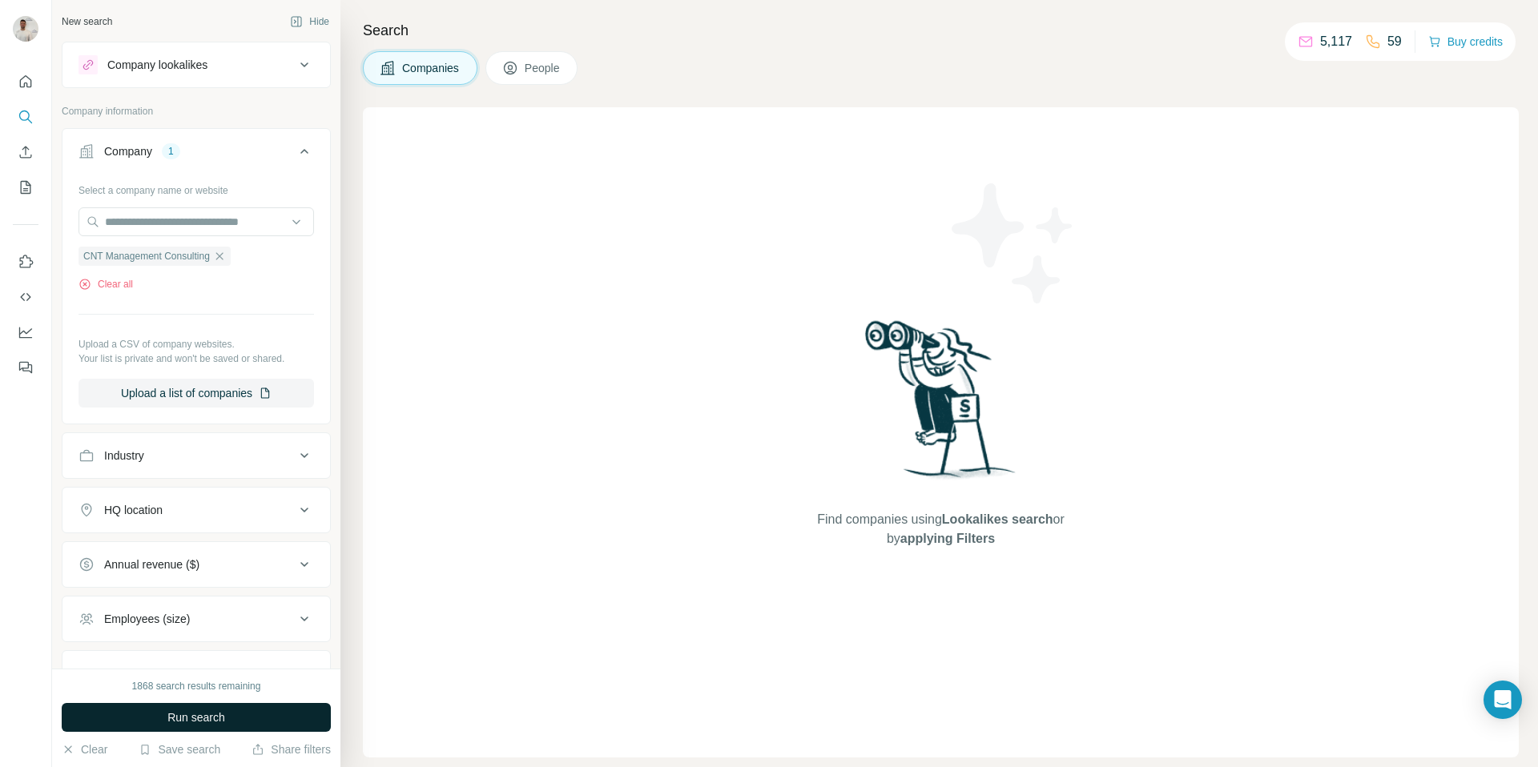
click at [231, 714] on button "Run search" at bounding box center [196, 717] width 269 height 29
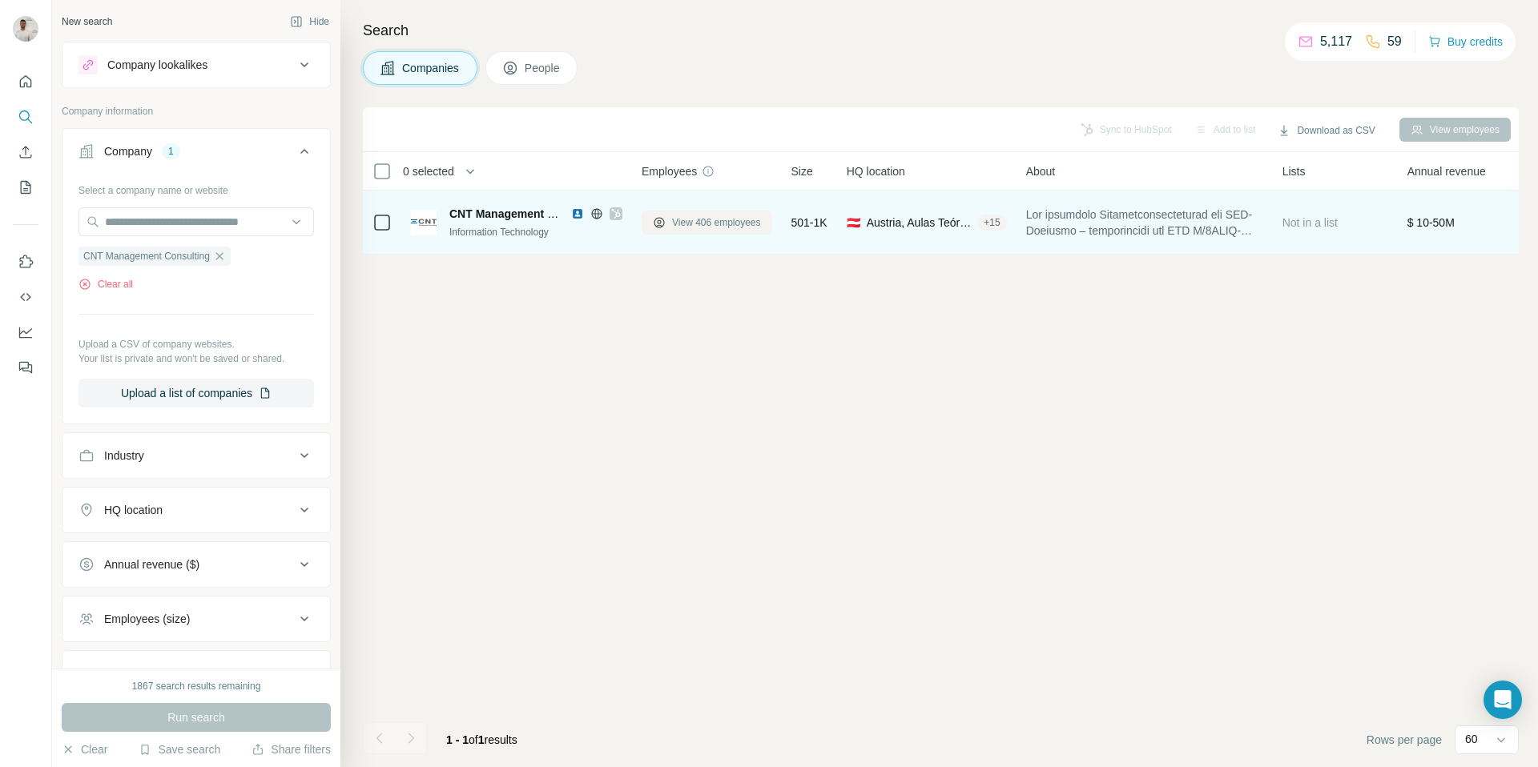
click at [704, 214] on button "View 406 employees" at bounding box center [707, 223] width 131 height 24
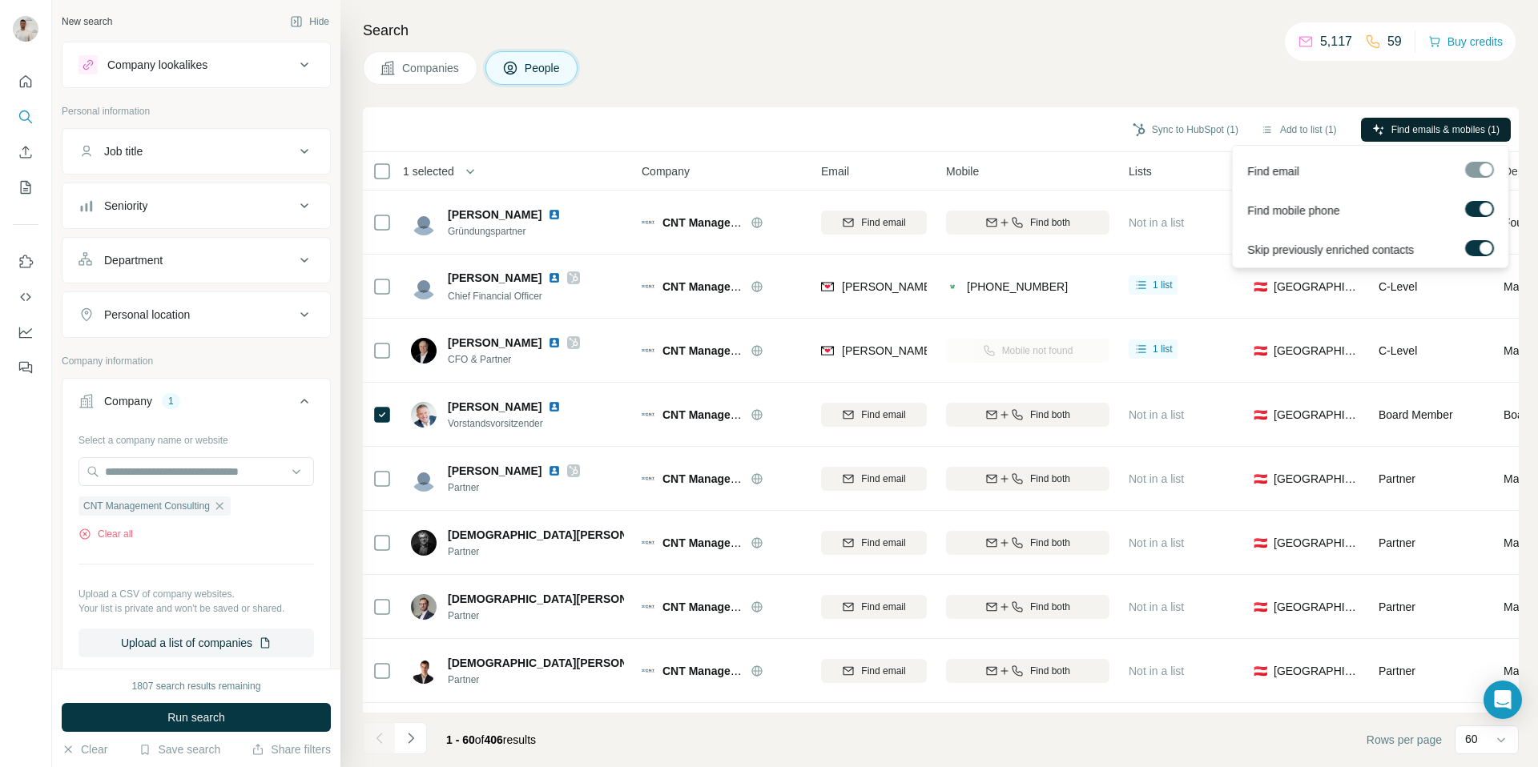
click at [1407, 118] on button "Find emails & mobiles (1)" at bounding box center [1436, 130] width 150 height 24
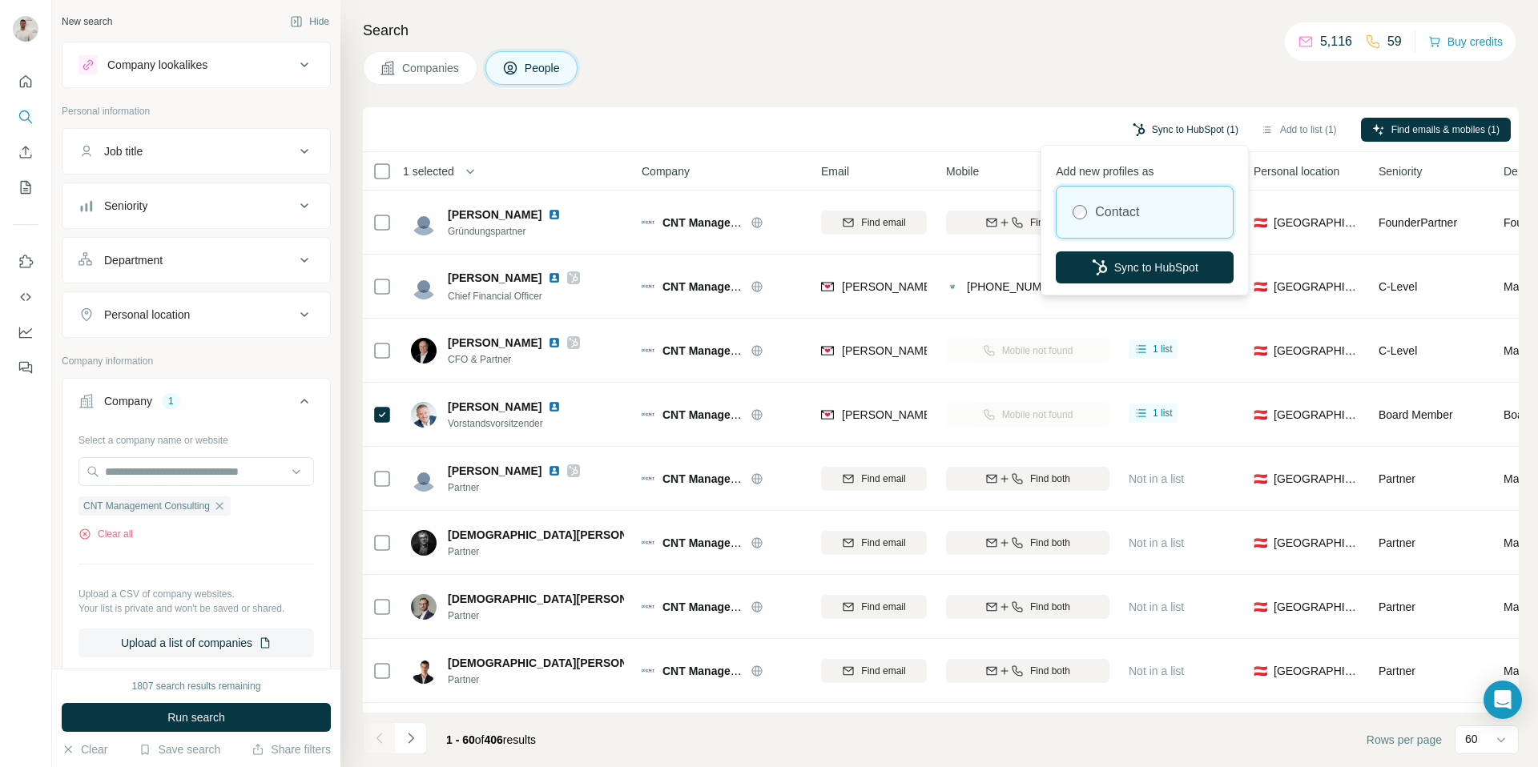
click at [1160, 125] on button "Sync to HubSpot (1)" at bounding box center [1185, 130] width 128 height 24
click at [1143, 261] on button "Sync to HubSpot" at bounding box center [1145, 268] width 178 height 32
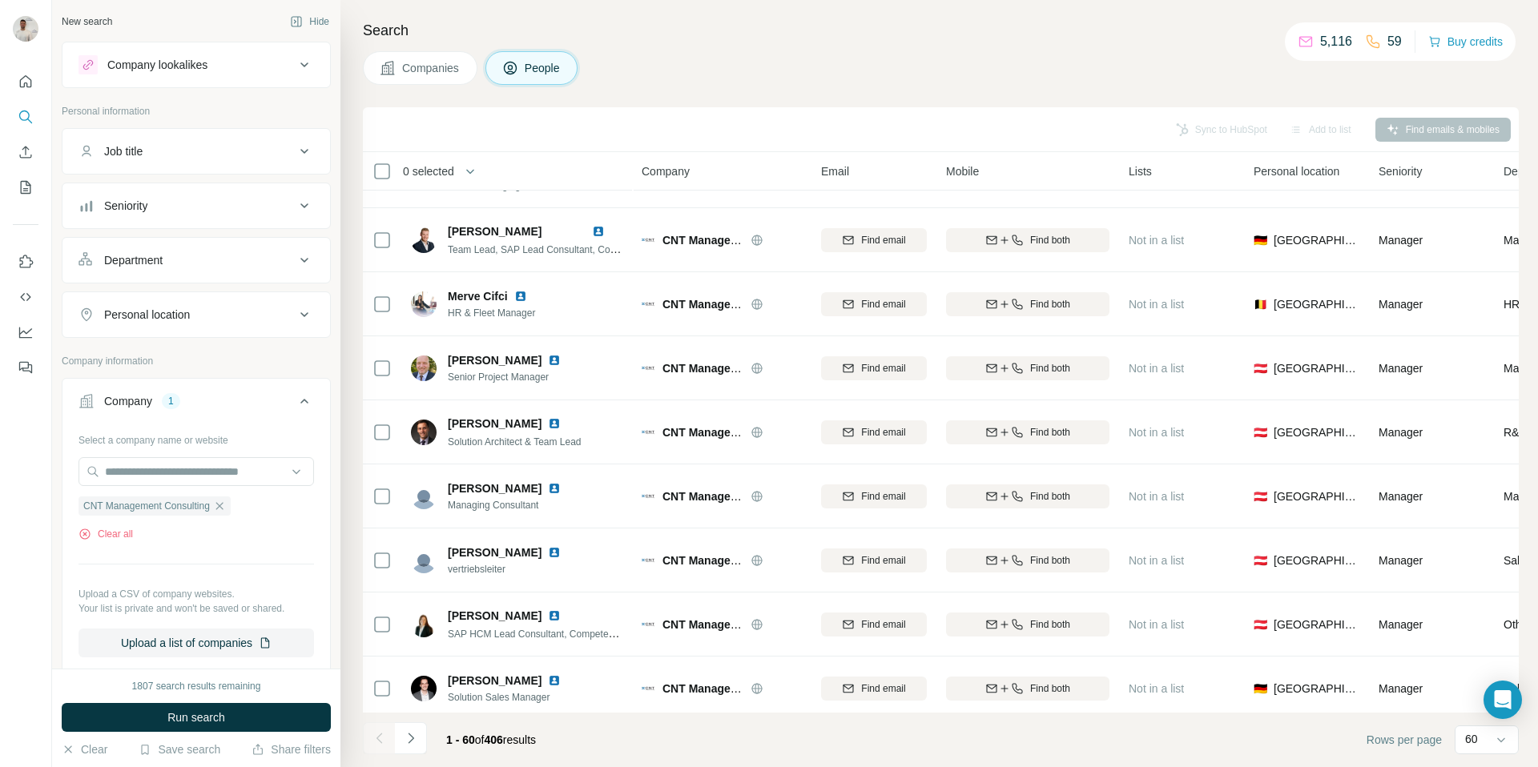
scroll to position [3323, 0]
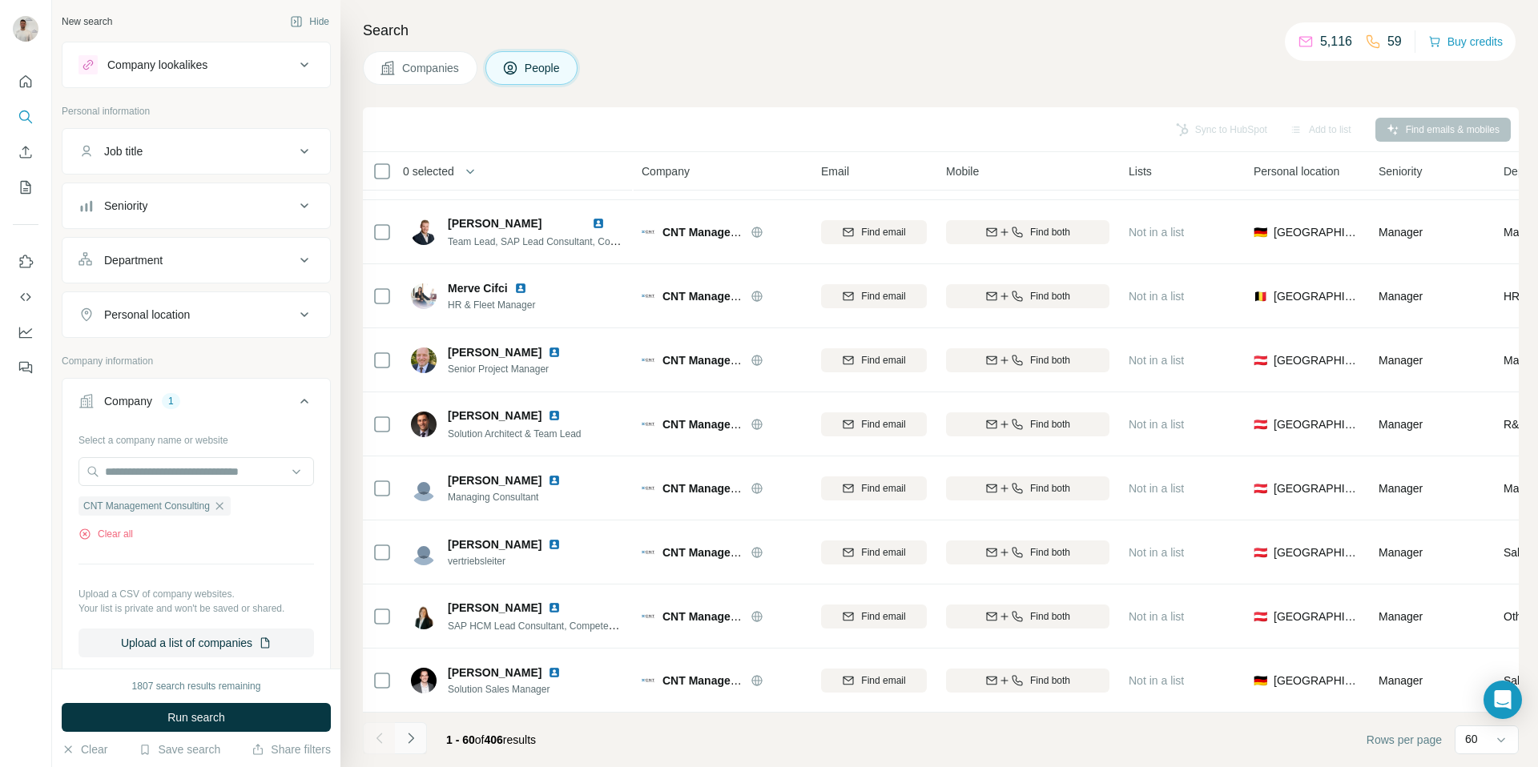
click at [421, 740] on button "Navigate to next page" at bounding box center [411, 738] width 32 height 32
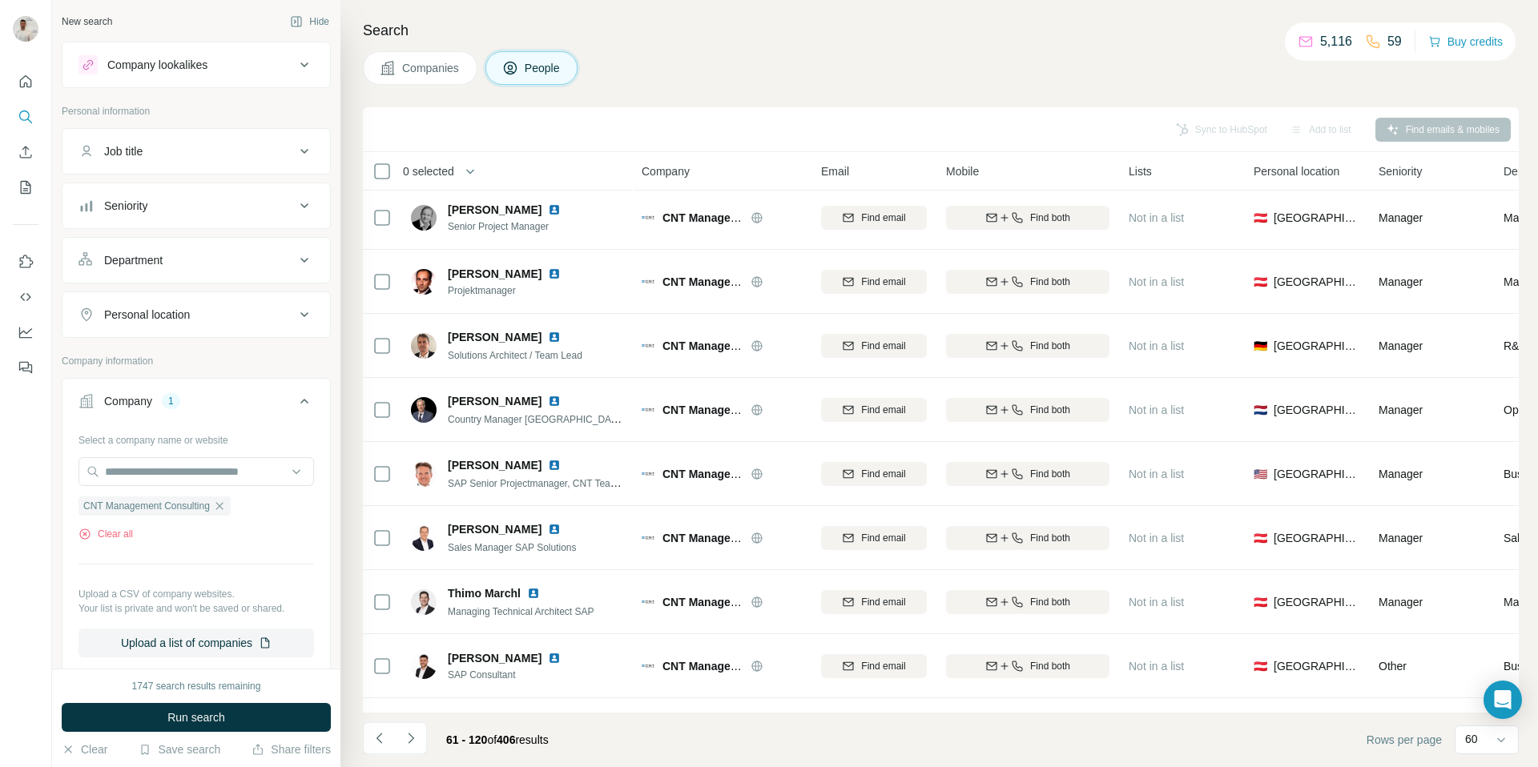
scroll to position [0, 0]
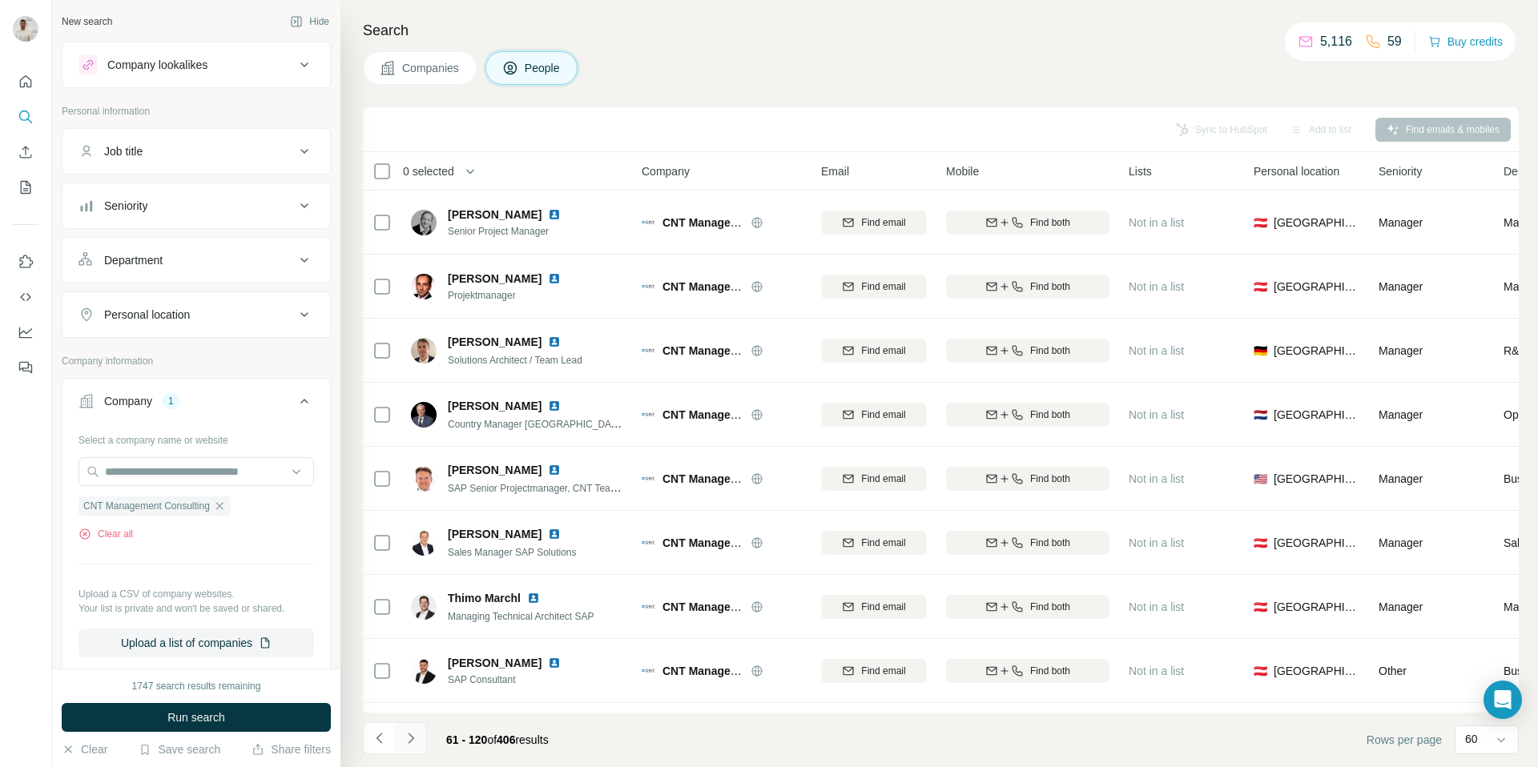
click at [416, 741] on icon "Navigate to next page" at bounding box center [411, 739] width 16 height 16
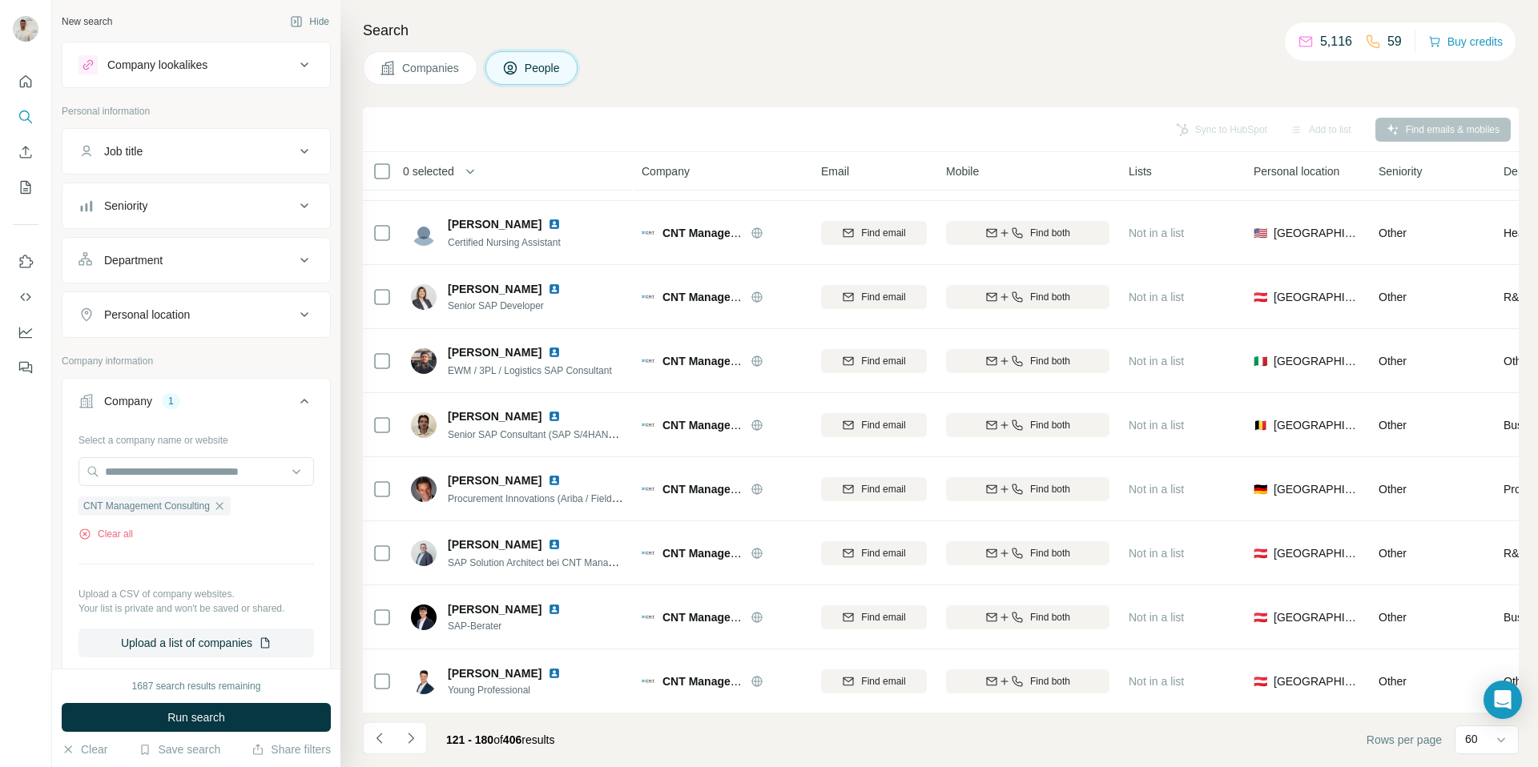
scroll to position [3323, 0]
click at [419, 736] on button "Navigate to next page" at bounding box center [411, 738] width 32 height 32
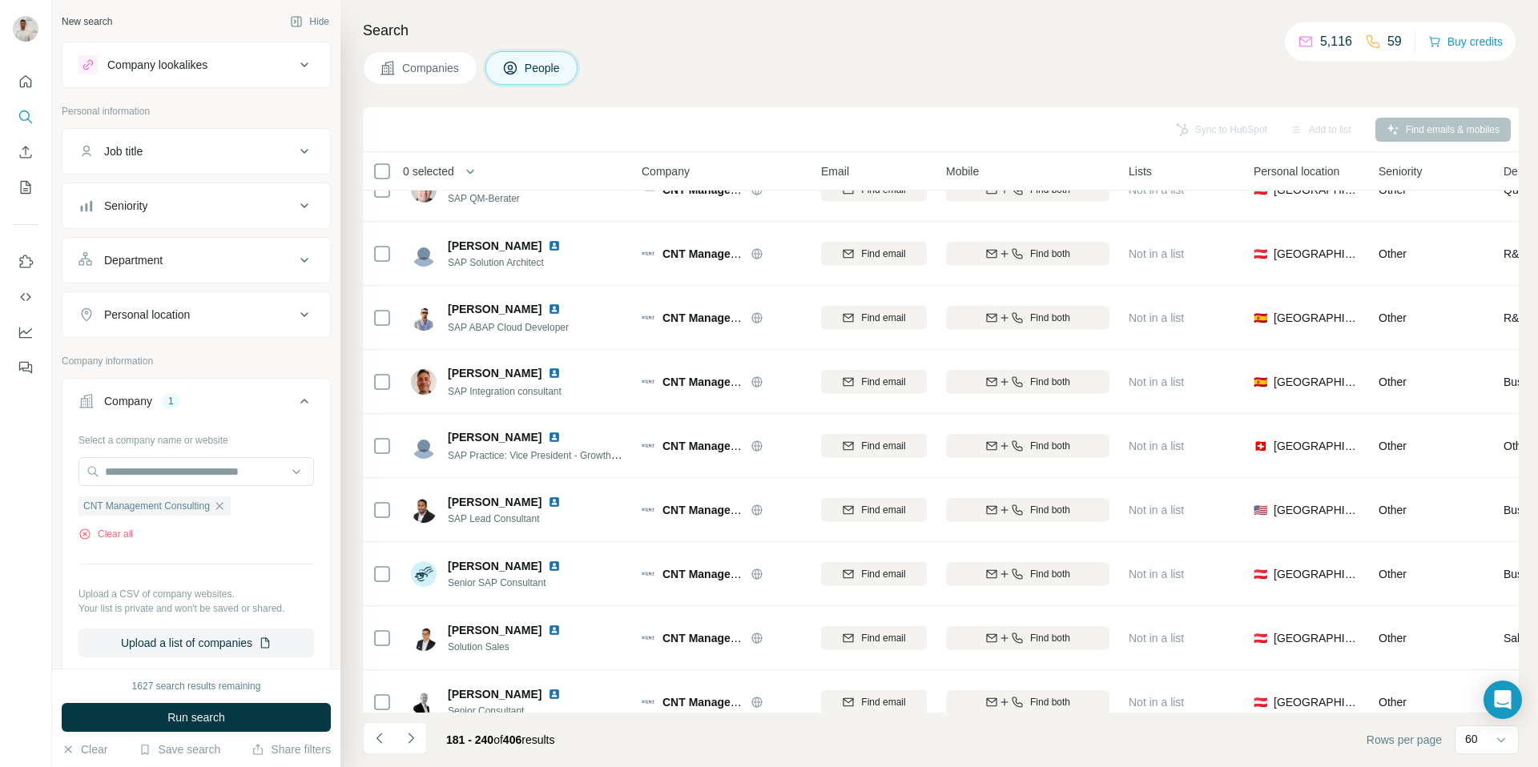
scroll to position [0, 0]
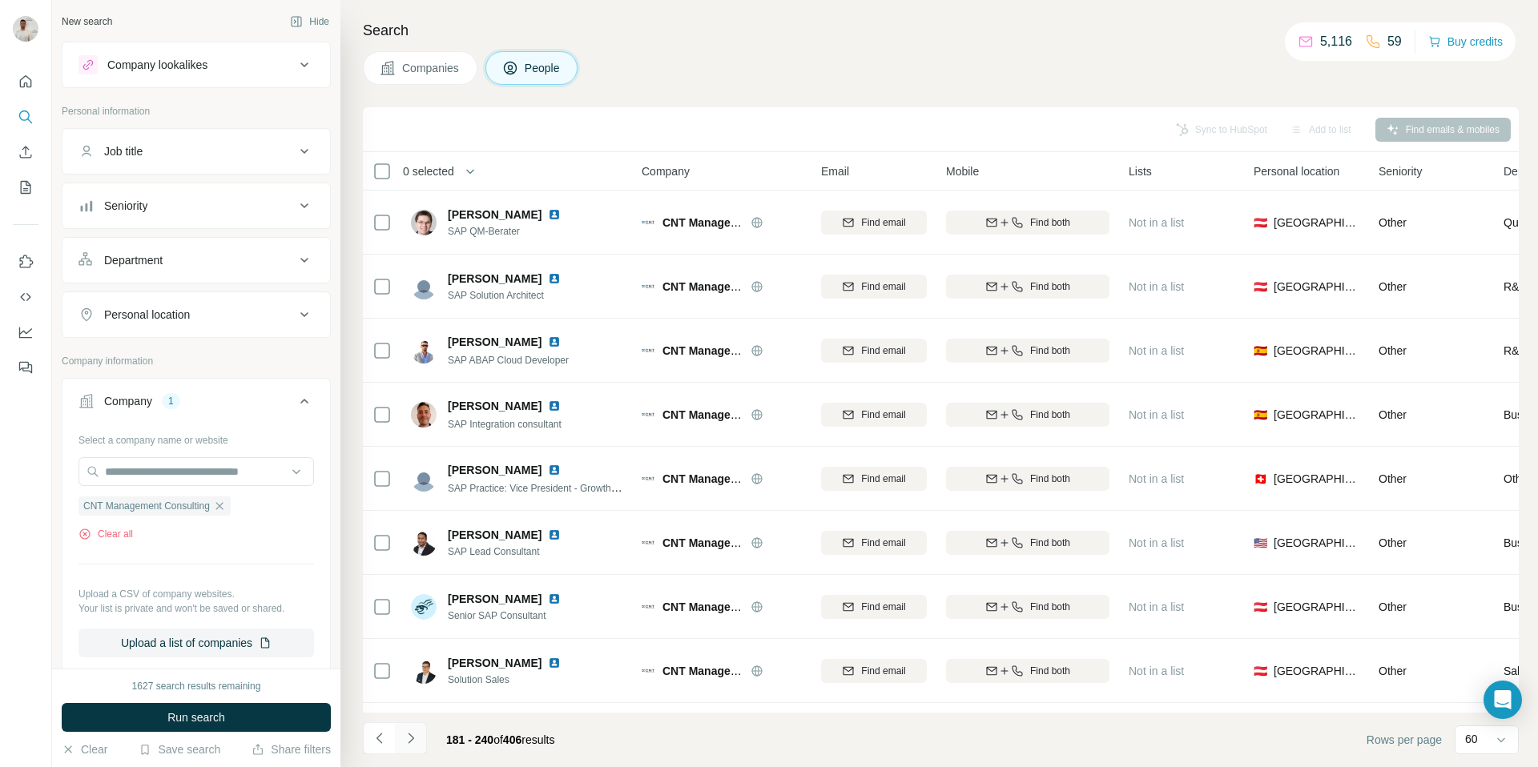
click at [417, 737] on icon "Navigate to next page" at bounding box center [411, 739] width 16 height 16
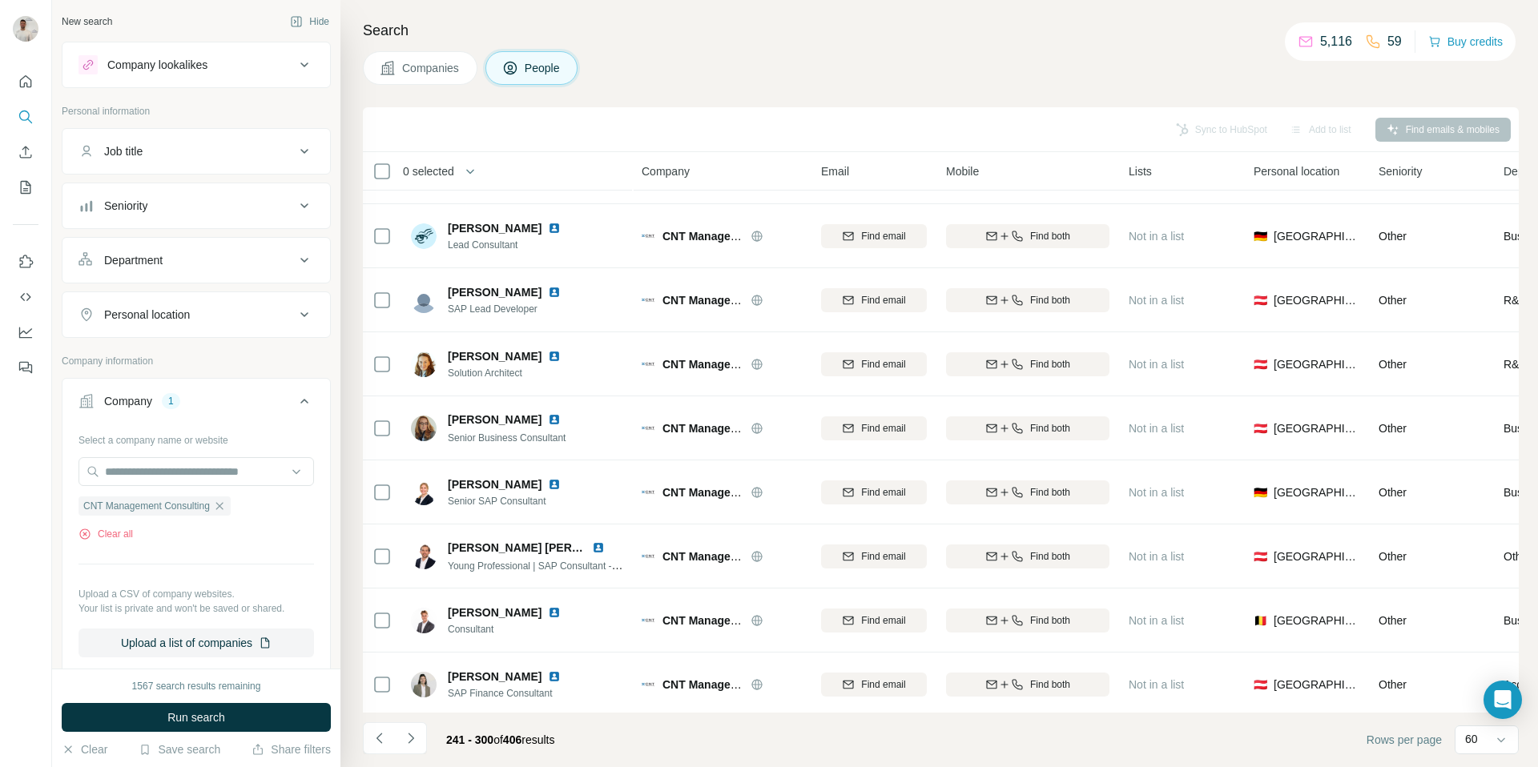
scroll to position [3323, 0]
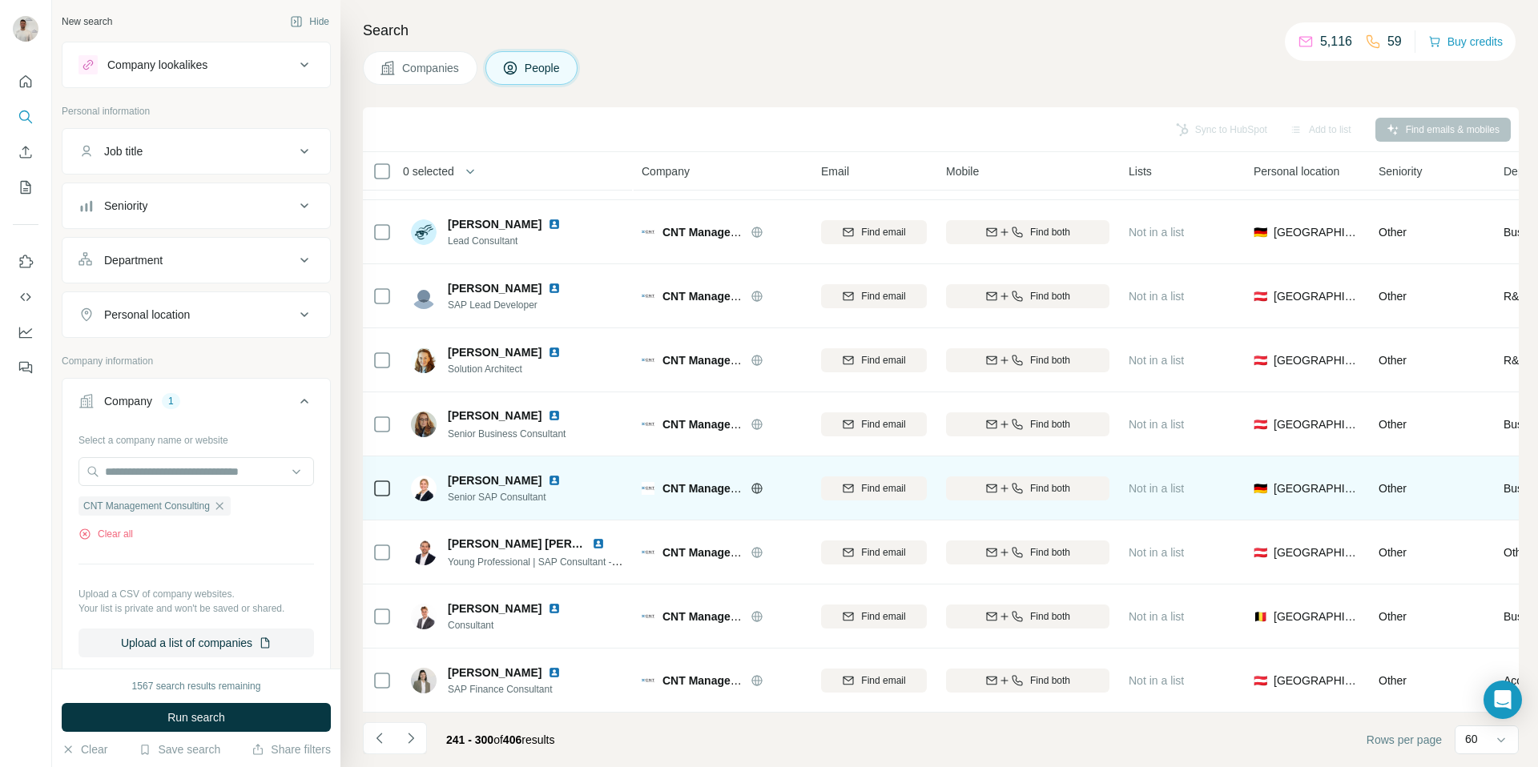
click at [561, 481] on img at bounding box center [554, 480] width 13 height 13
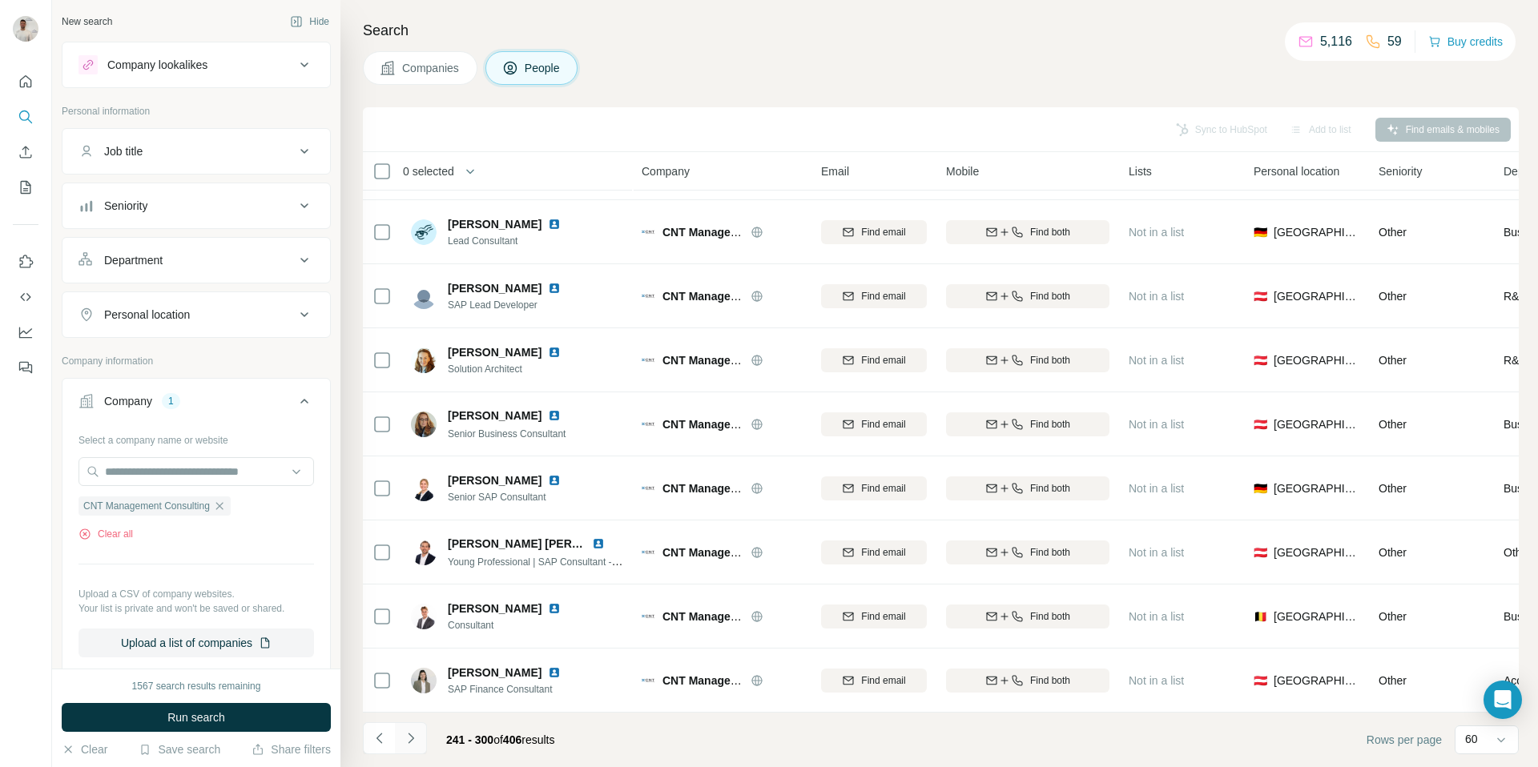
click at [409, 733] on icon "Navigate to next page" at bounding box center [411, 739] width 16 height 16
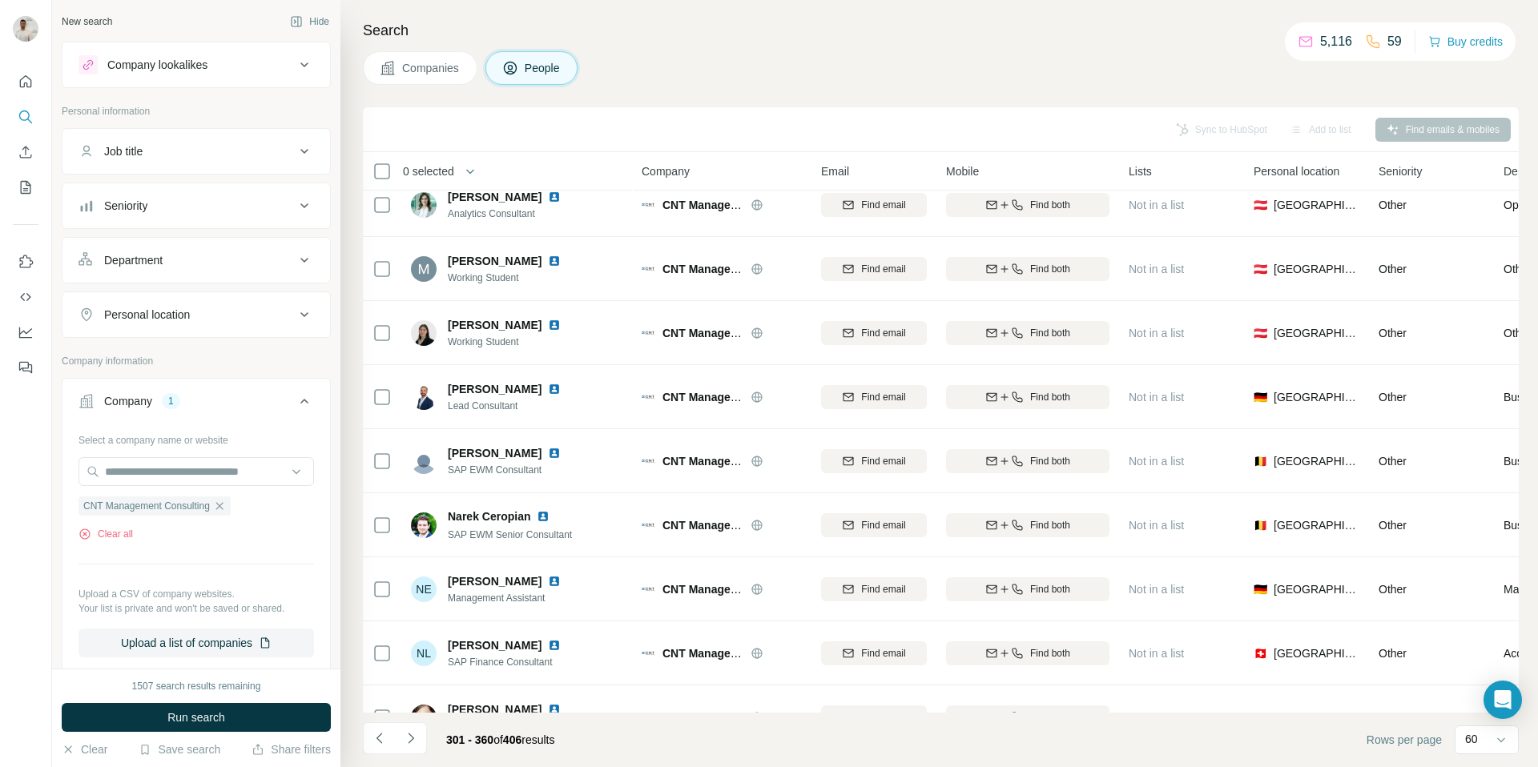
scroll to position [0, 0]
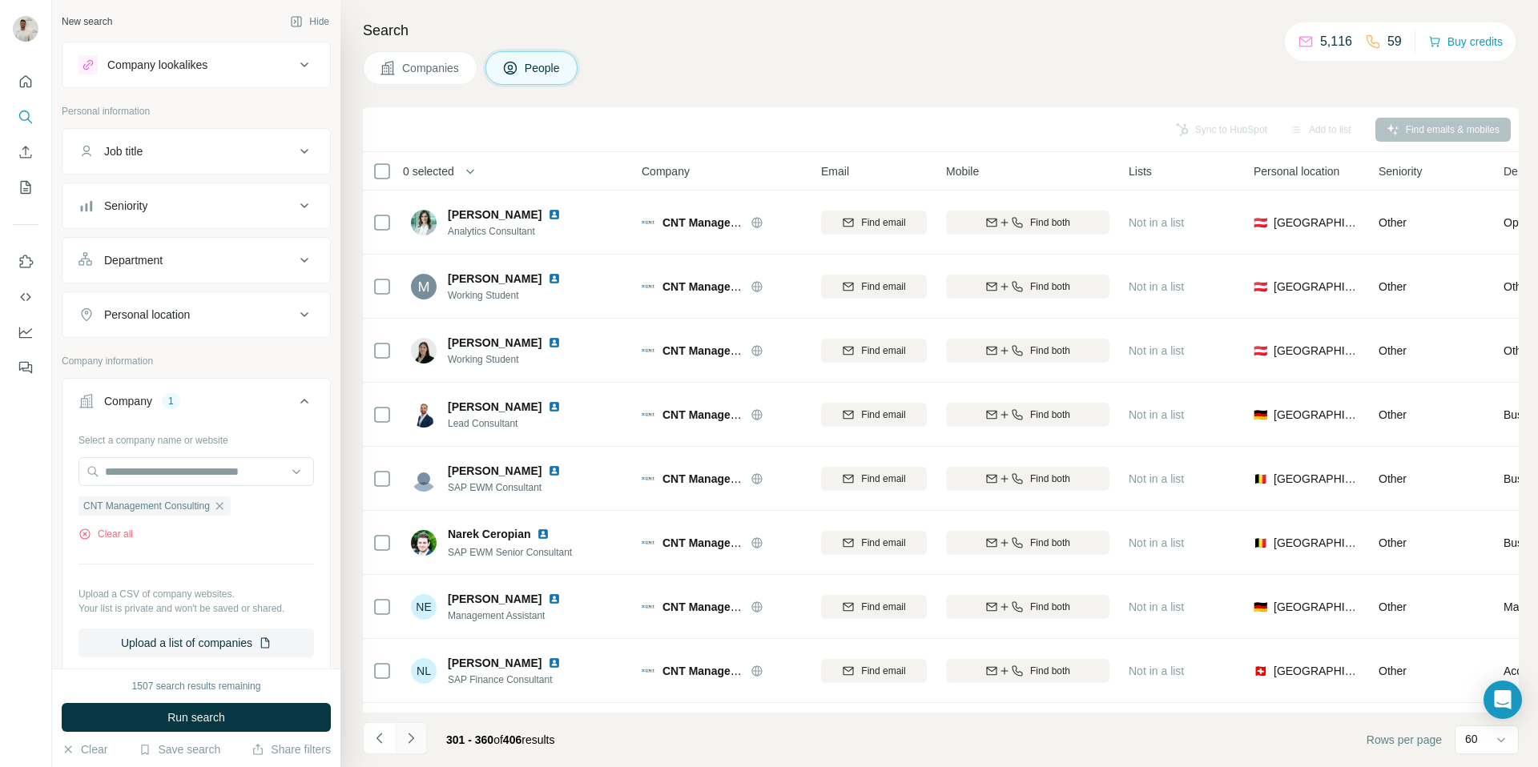
click at [417, 743] on icon "Navigate to next page" at bounding box center [411, 739] width 16 height 16
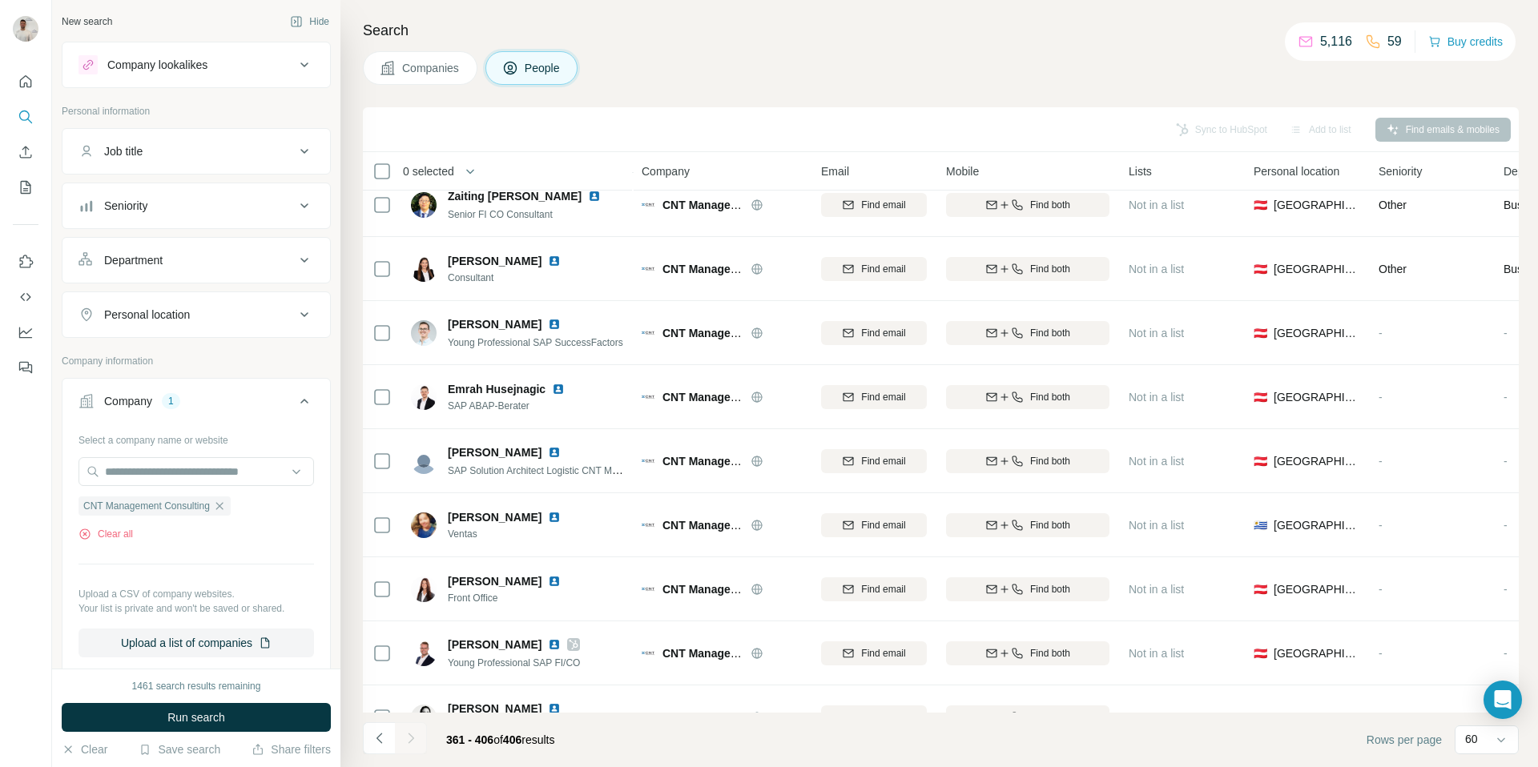
scroll to position [2200, 0]
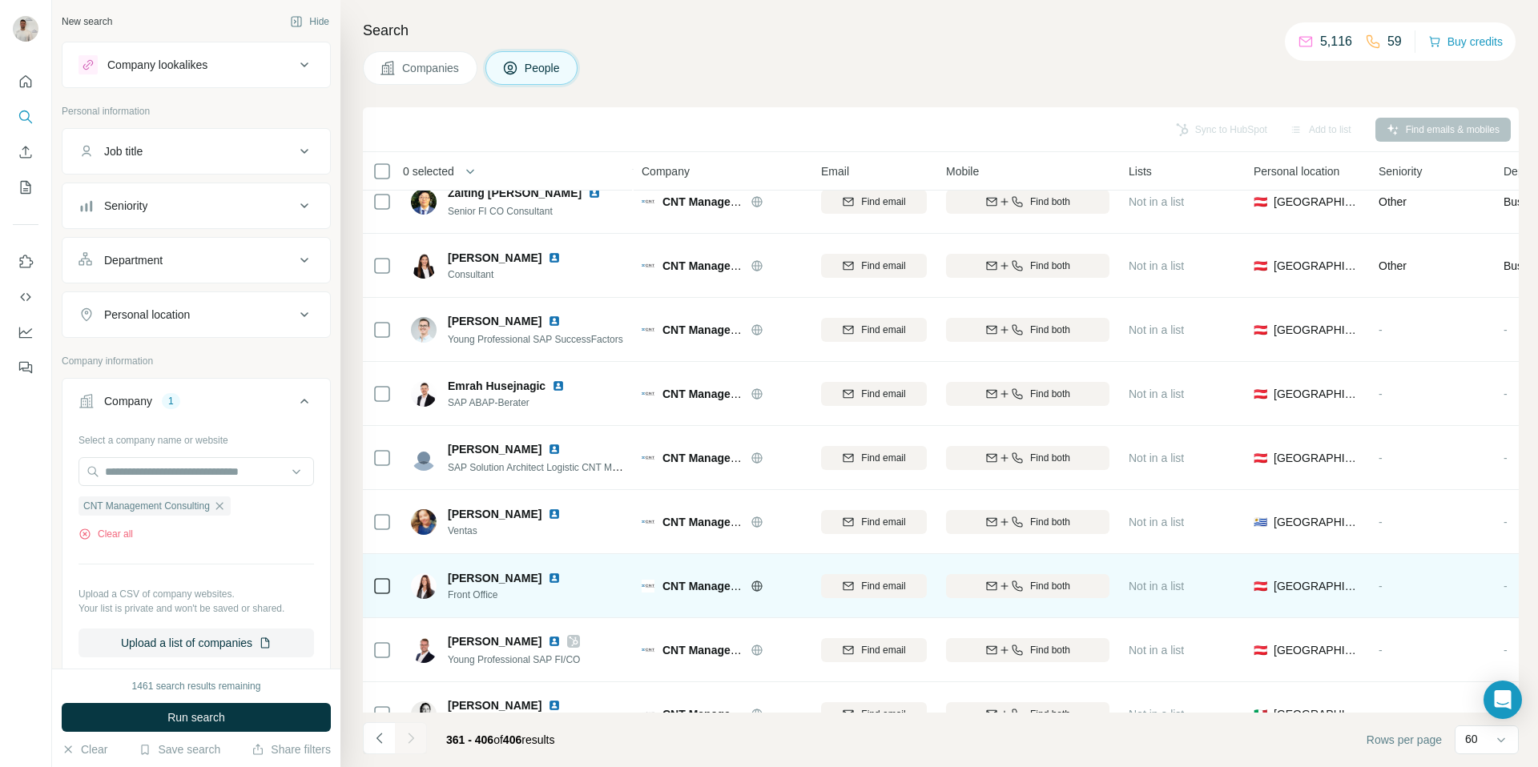
click at [551, 577] on img at bounding box center [554, 578] width 13 height 13
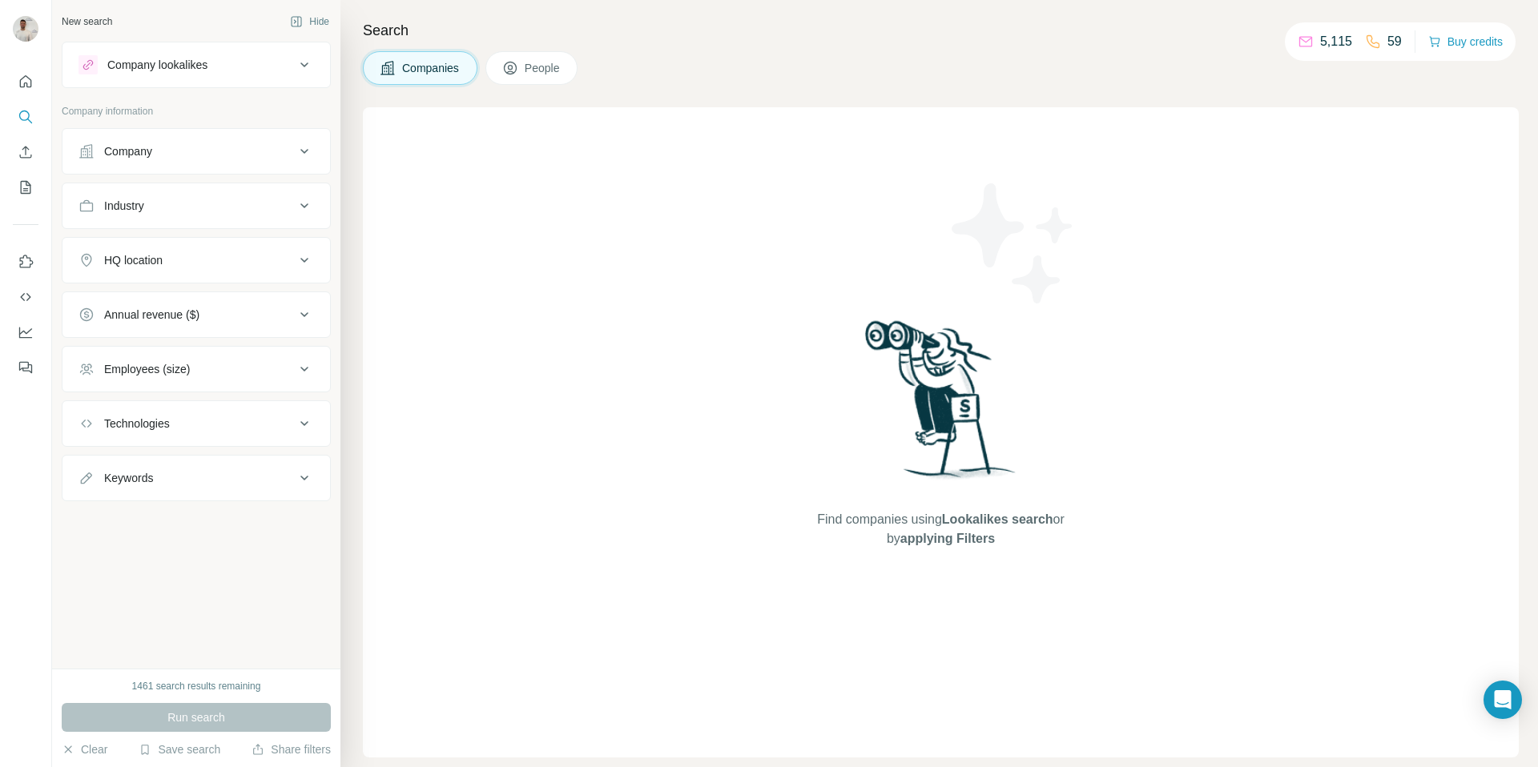
click at [240, 156] on div "Company" at bounding box center [186, 151] width 216 height 16
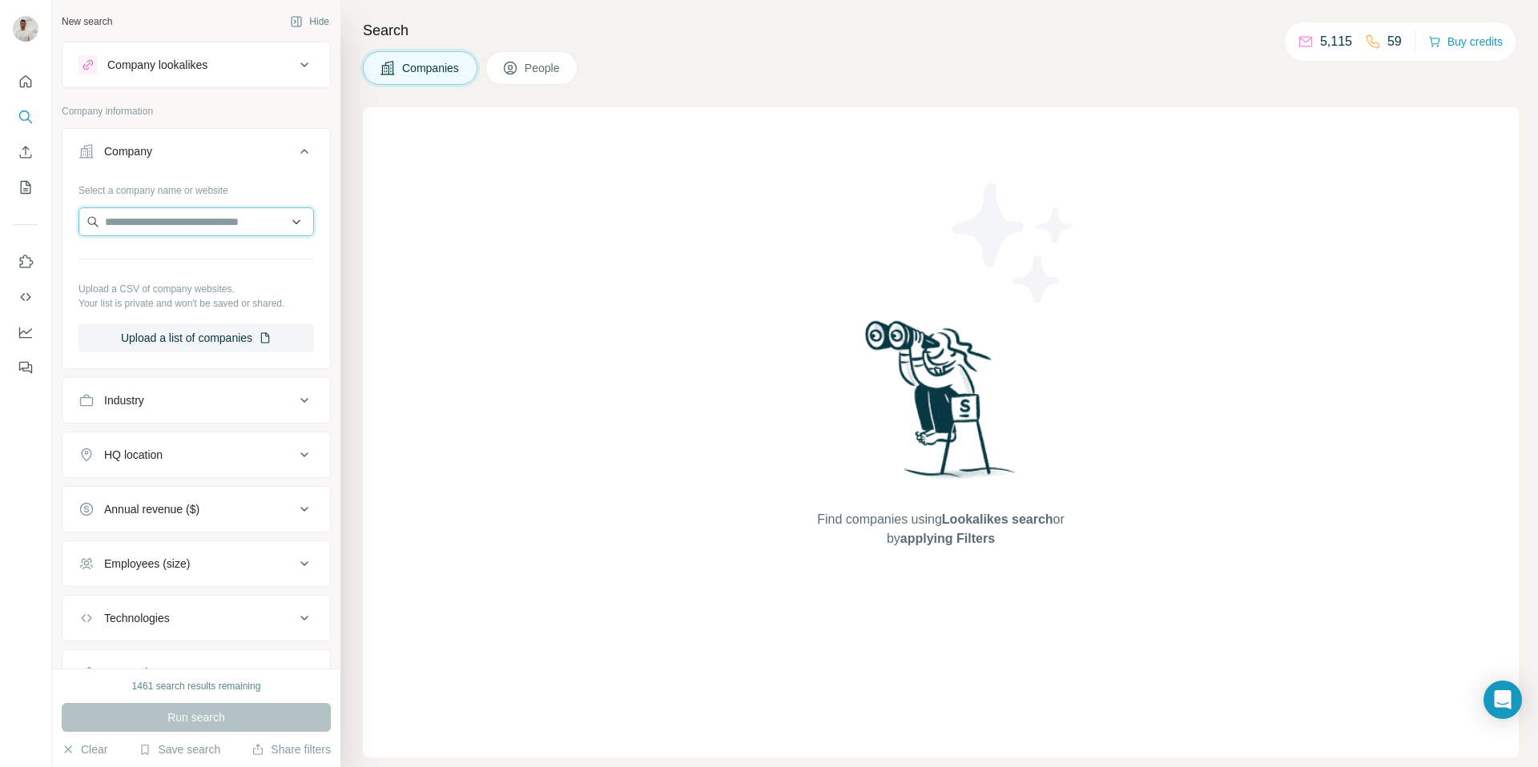
click at [223, 219] on input "text" at bounding box center [195, 221] width 235 height 29
paste input "**********"
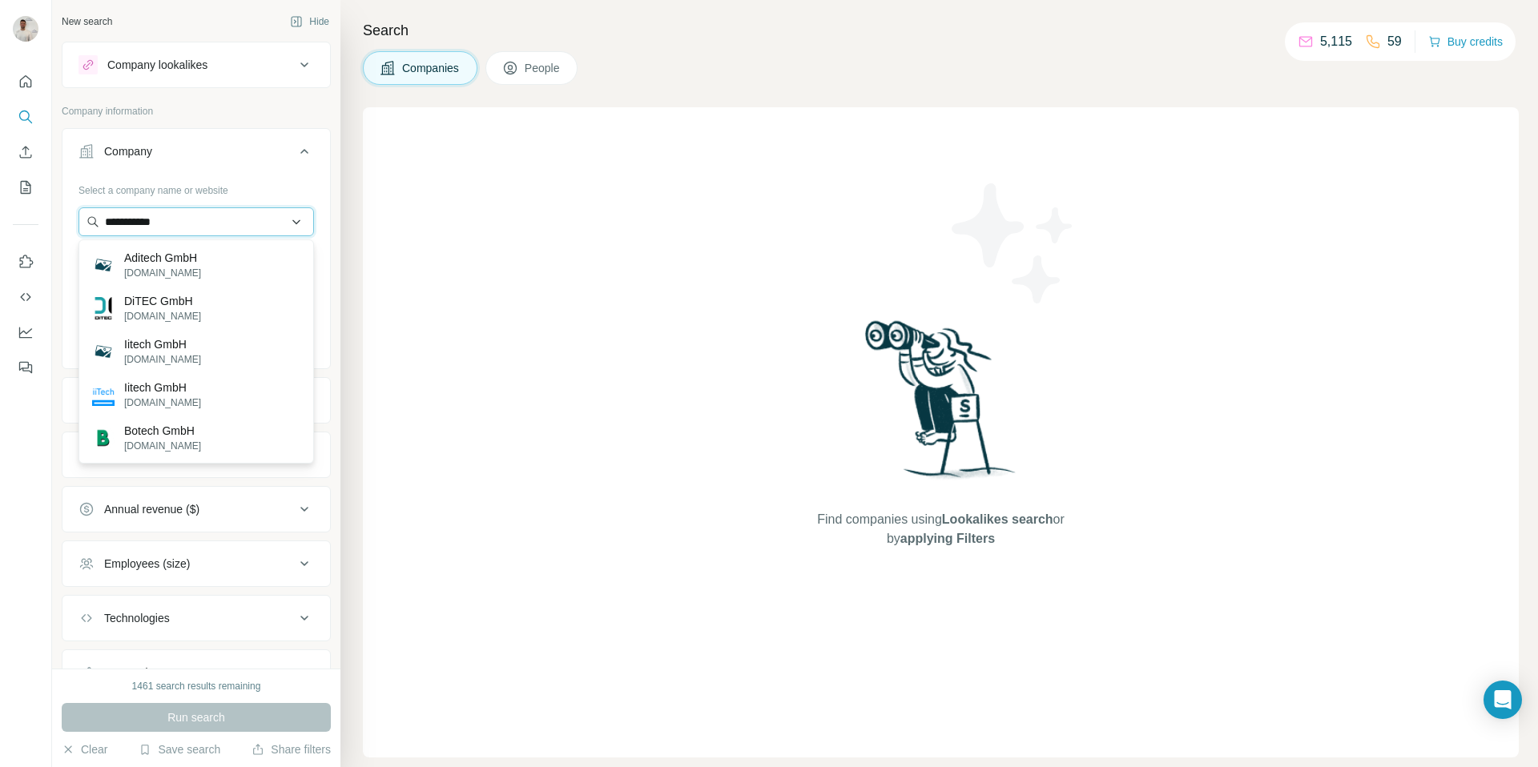
click at [164, 218] on input "**********" at bounding box center [195, 221] width 235 height 29
type input "**********"
click at [212, 259] on div "Ditech Group ditech.es" at bounding box center [196, 265] width 227 height 43
